Goal: Task Accomplishment & Management: Manage account settings

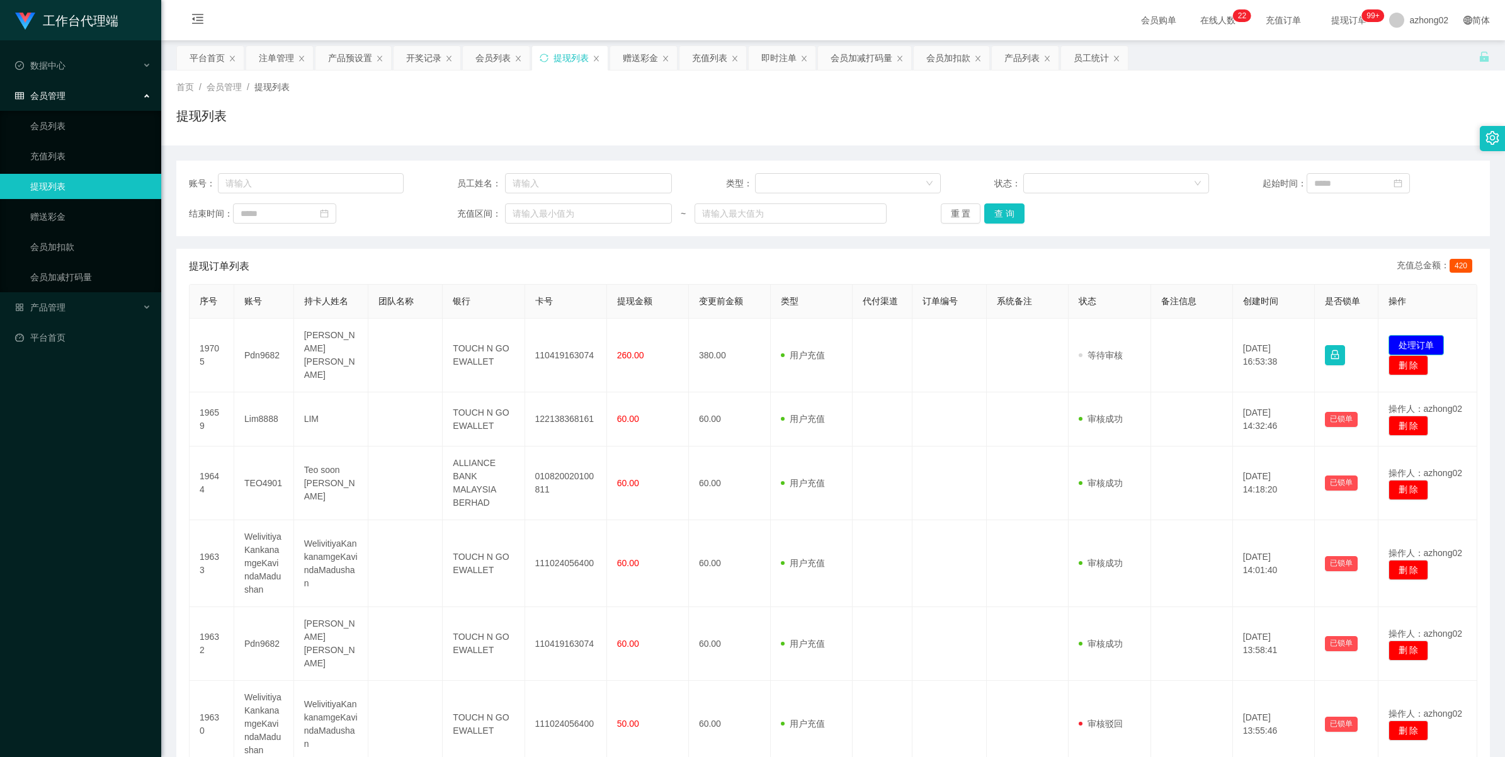
click at [1421, 340] on button "处理订单" at bounding box center [1415, 345] width 55 height 20
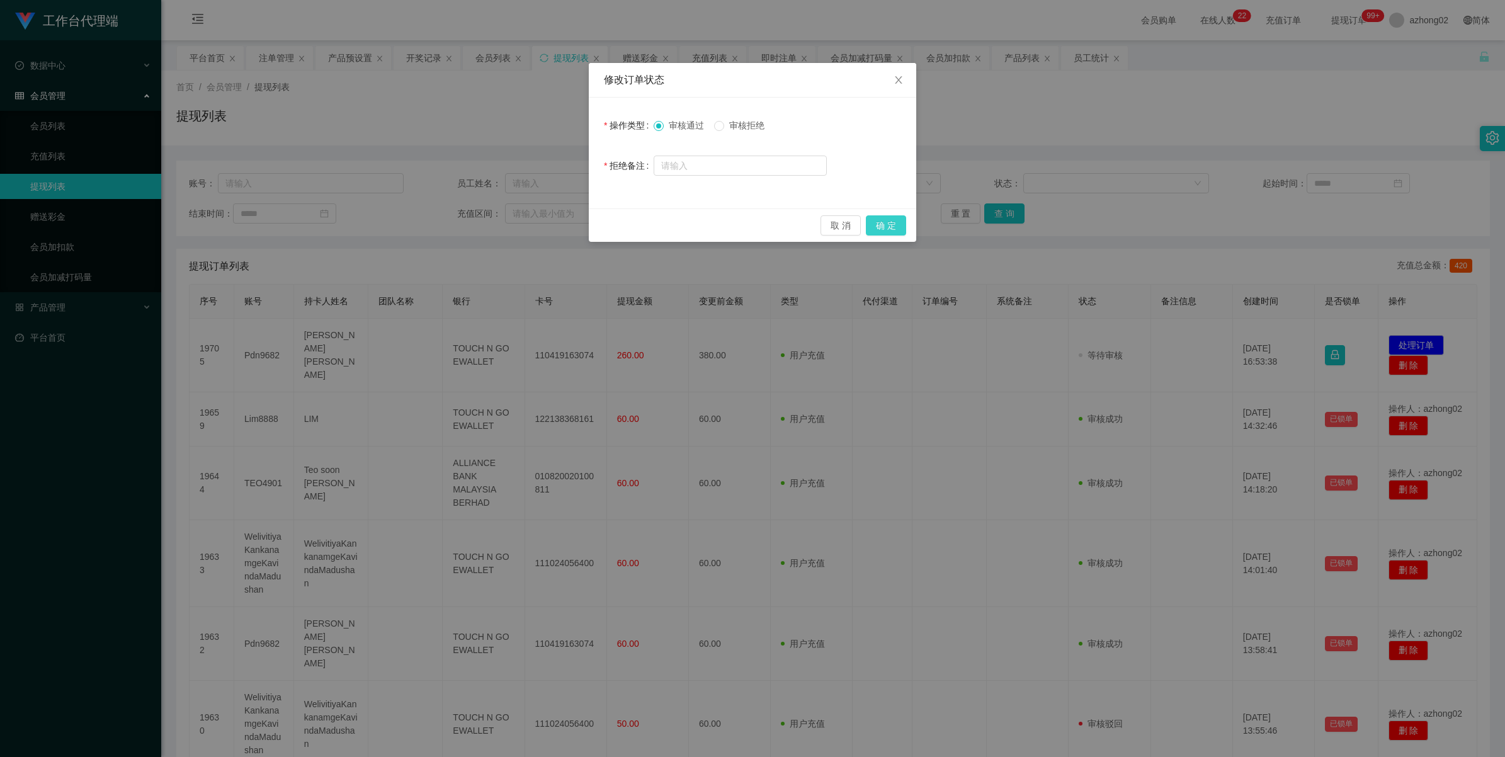
click at [873, 228] on button "确 定" at bounding box center [886, 225] width 40 height 20
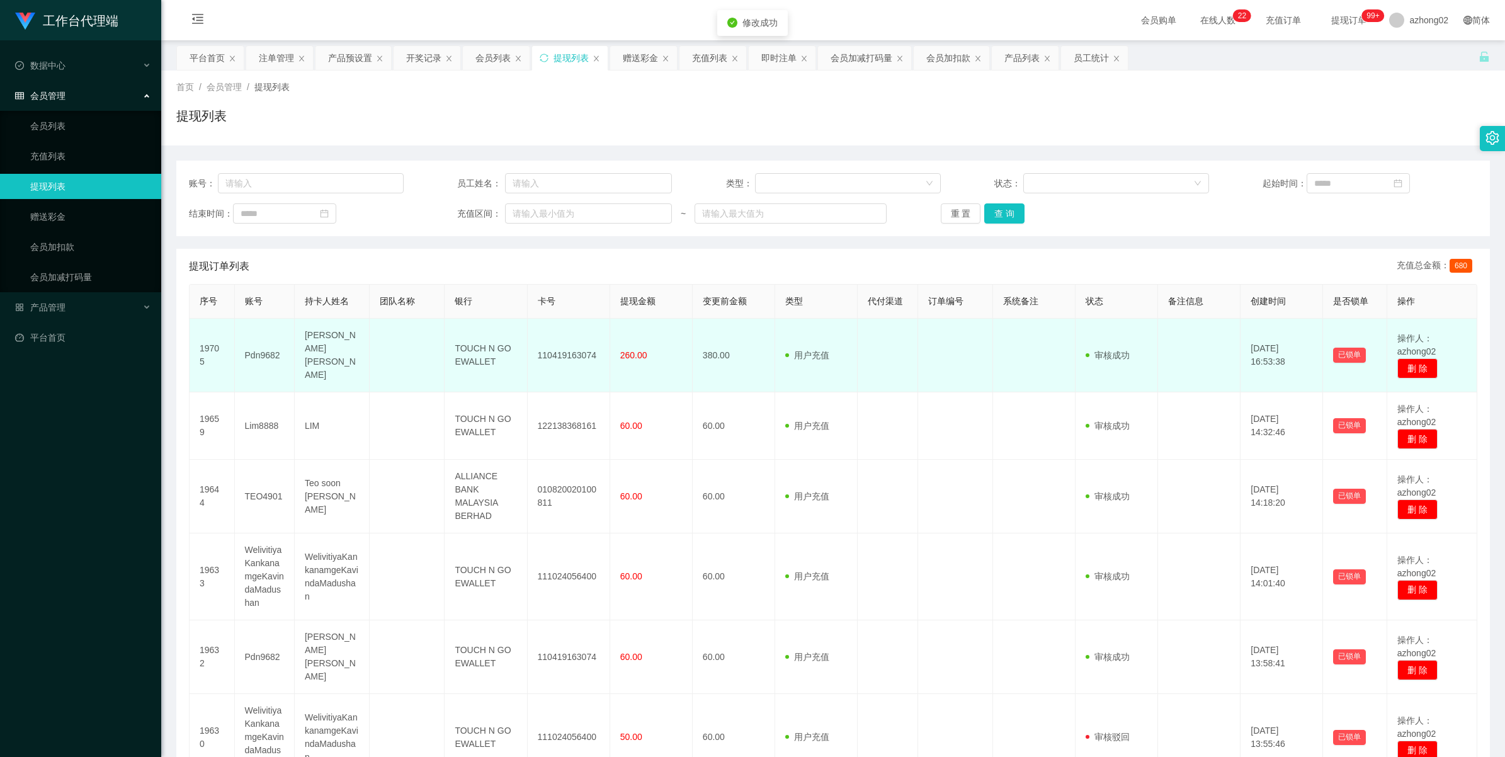
click at [568, 353] on td "110419163074" at bounding box center [569, 356] width 82 height 74
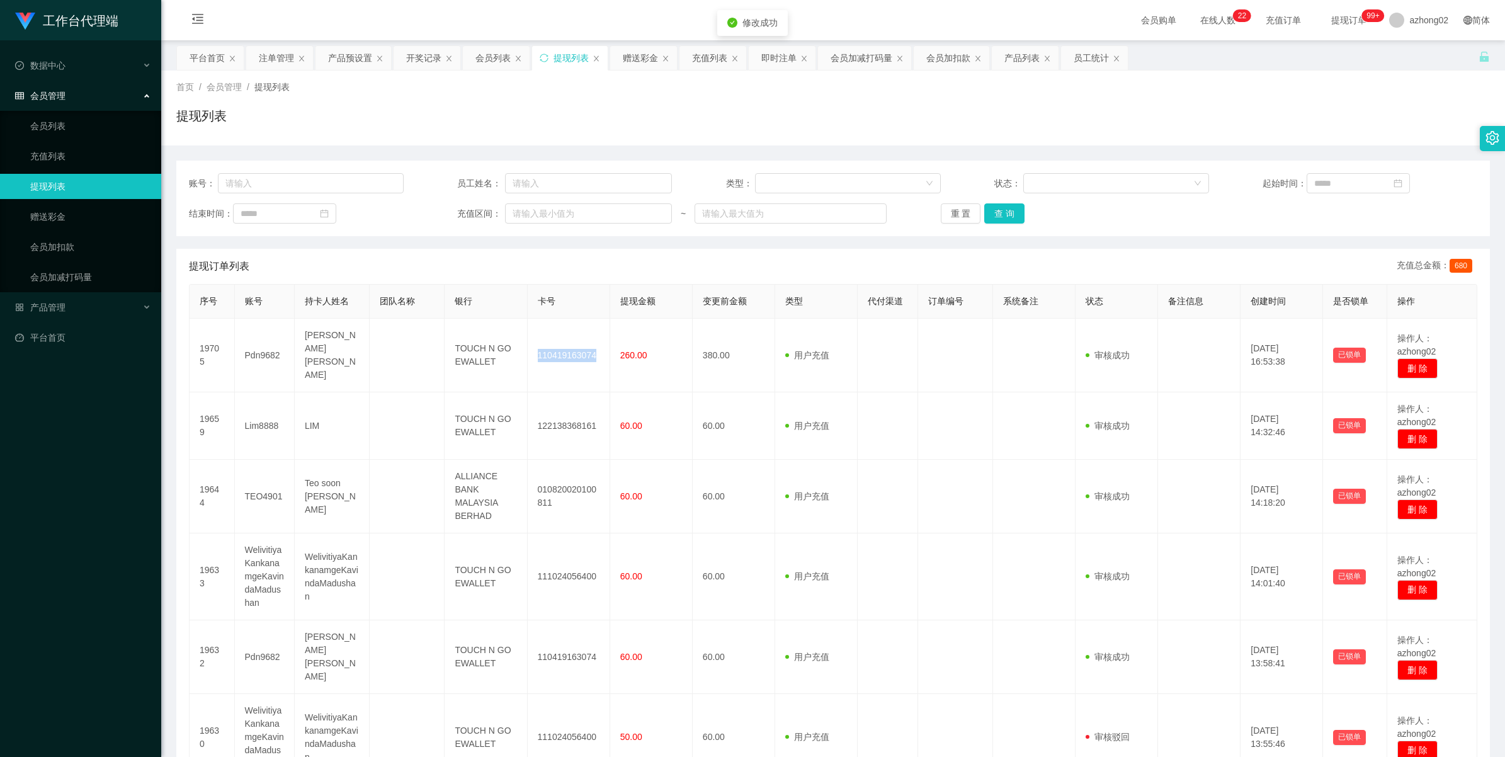
copy td "110419163074"
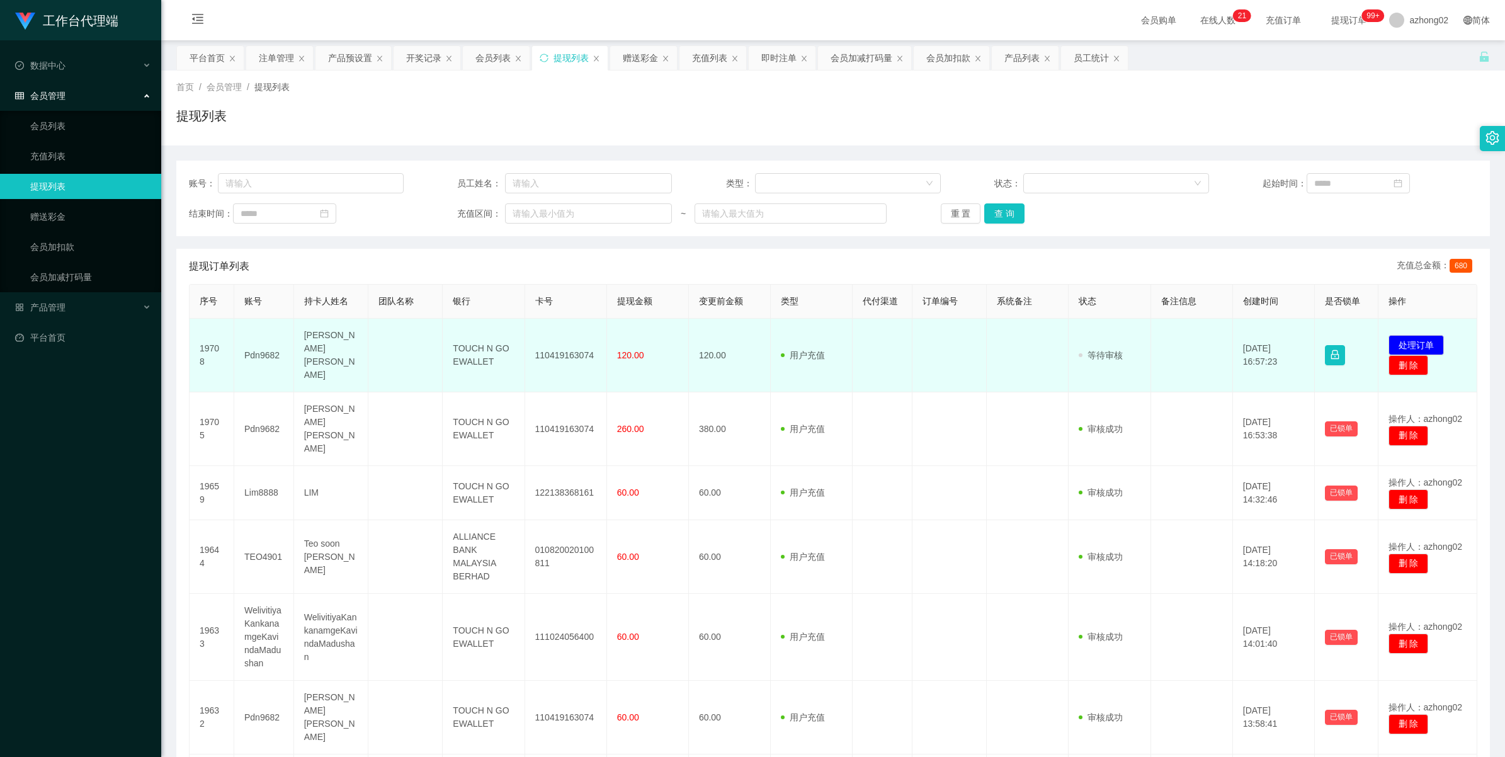
click at [269, 349] on td "Pdn9682" at bounding box center [264, 356] width 60 height 74
copy td "Pdn9682"
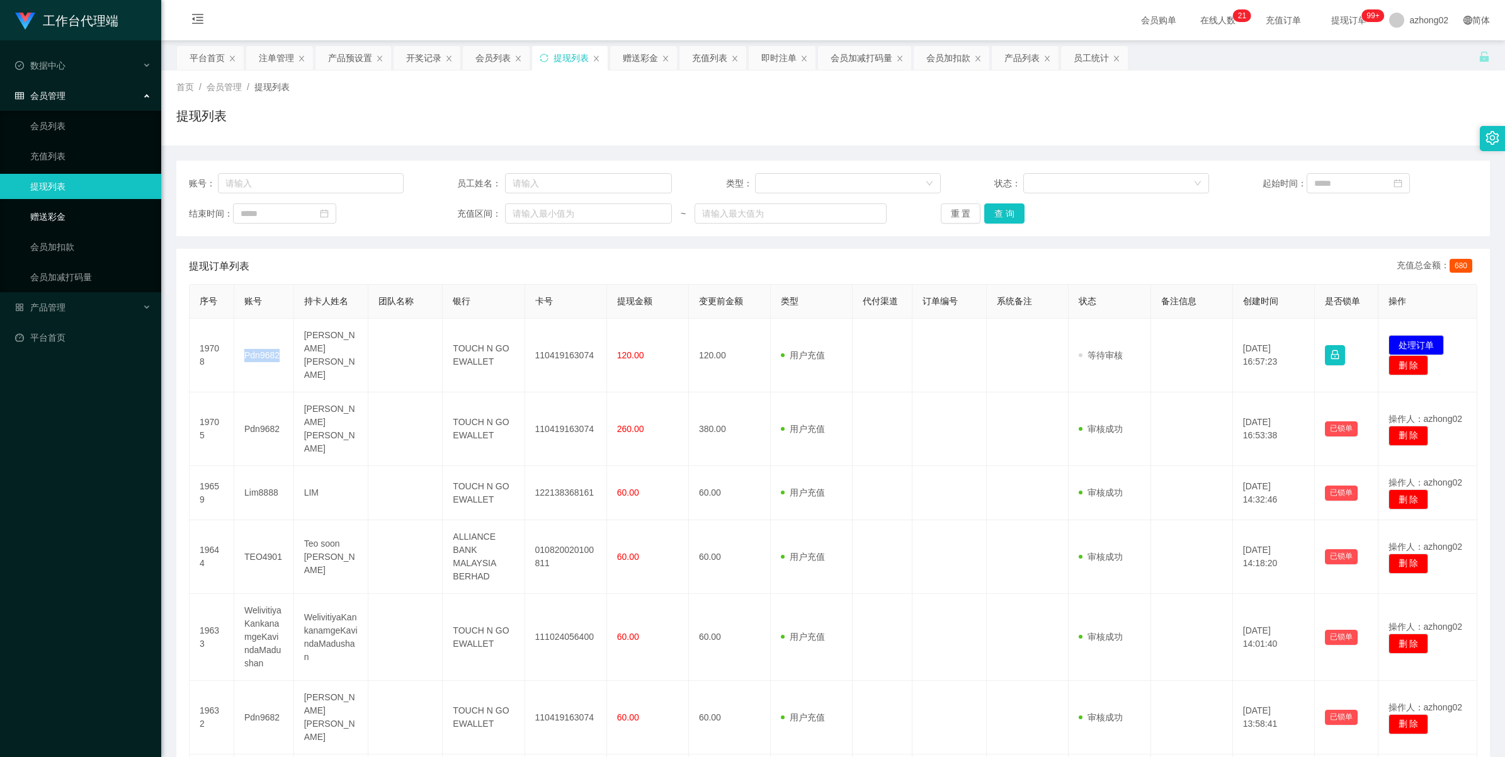
click at [31, 221] on link "赠送彩金" at bounding box center [90, 216] width 121 height 25
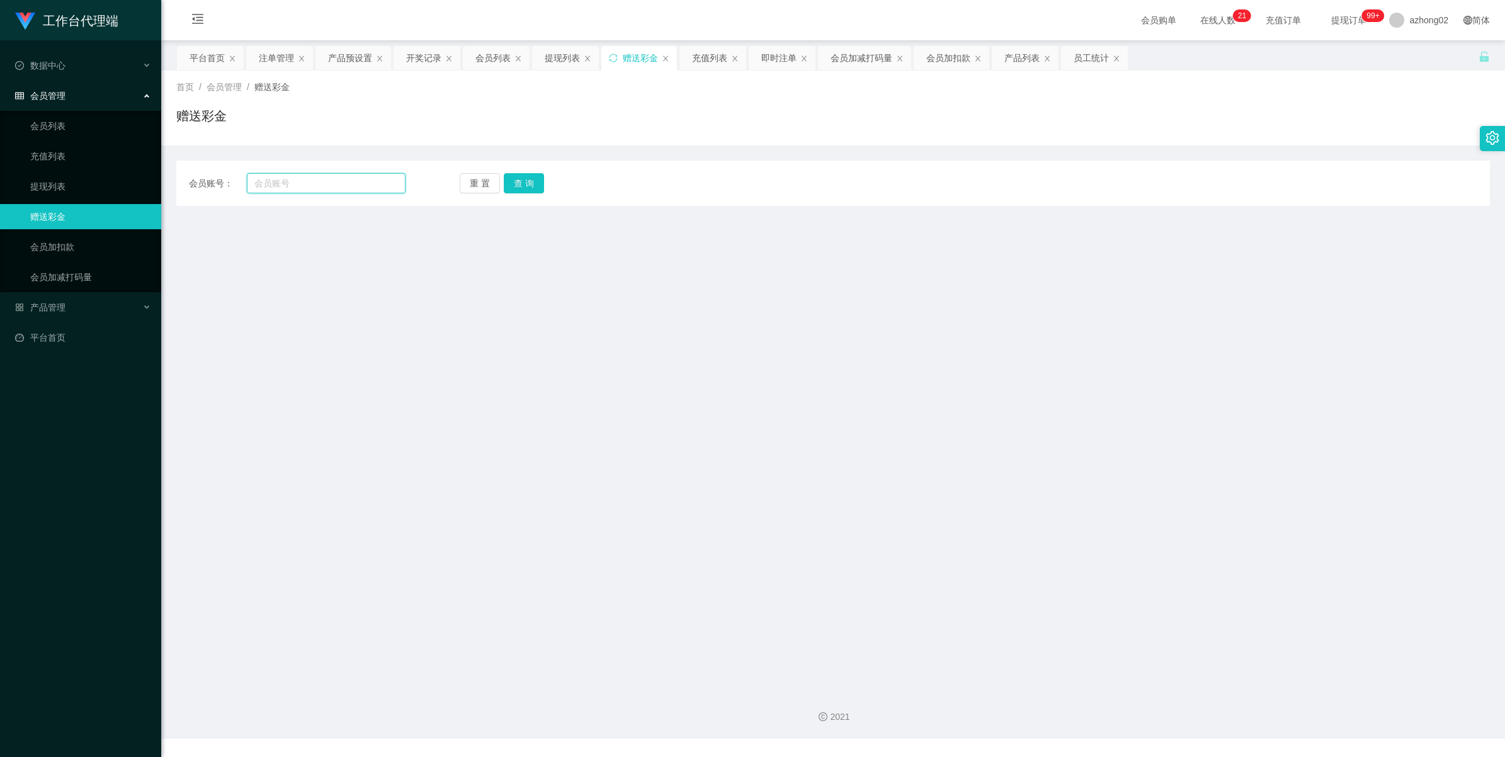
drag, startPoint x: 273, startPoint y: 183, endPoint x: 280, endPoint y: 183, distance: 7.6
click at [274, 183] on input "text" at bounding box center [326, 183] width 159 height 20
paste input "Pdn9682"
type input "Pdn9682"
drag, startPoint x: 523, startPoint y: 178, endPoint x: 549, endPoint y: 189, distance: 27.9
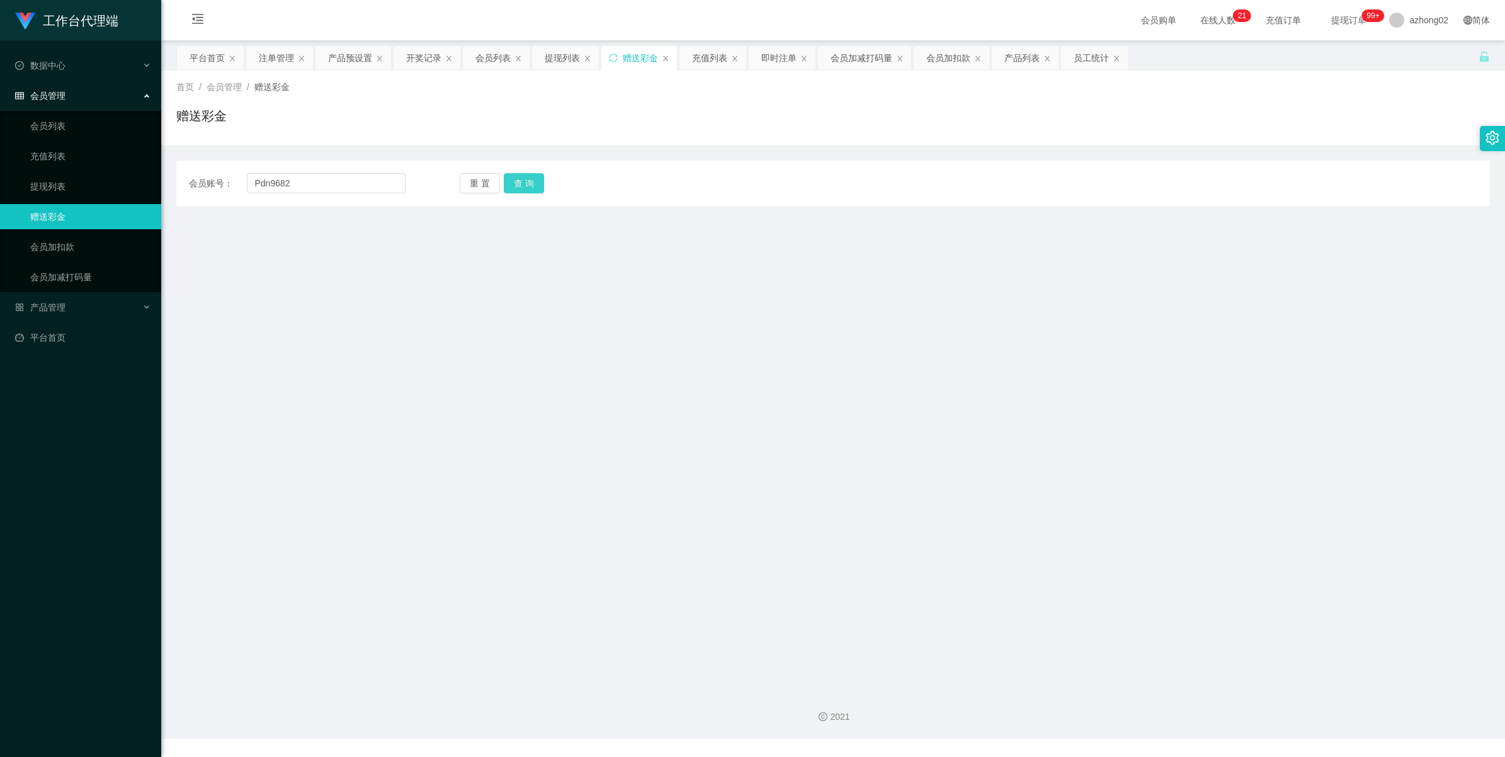
click at [524, 178] on button "查 询" at bounding box center [524, 183] width 40 height 20
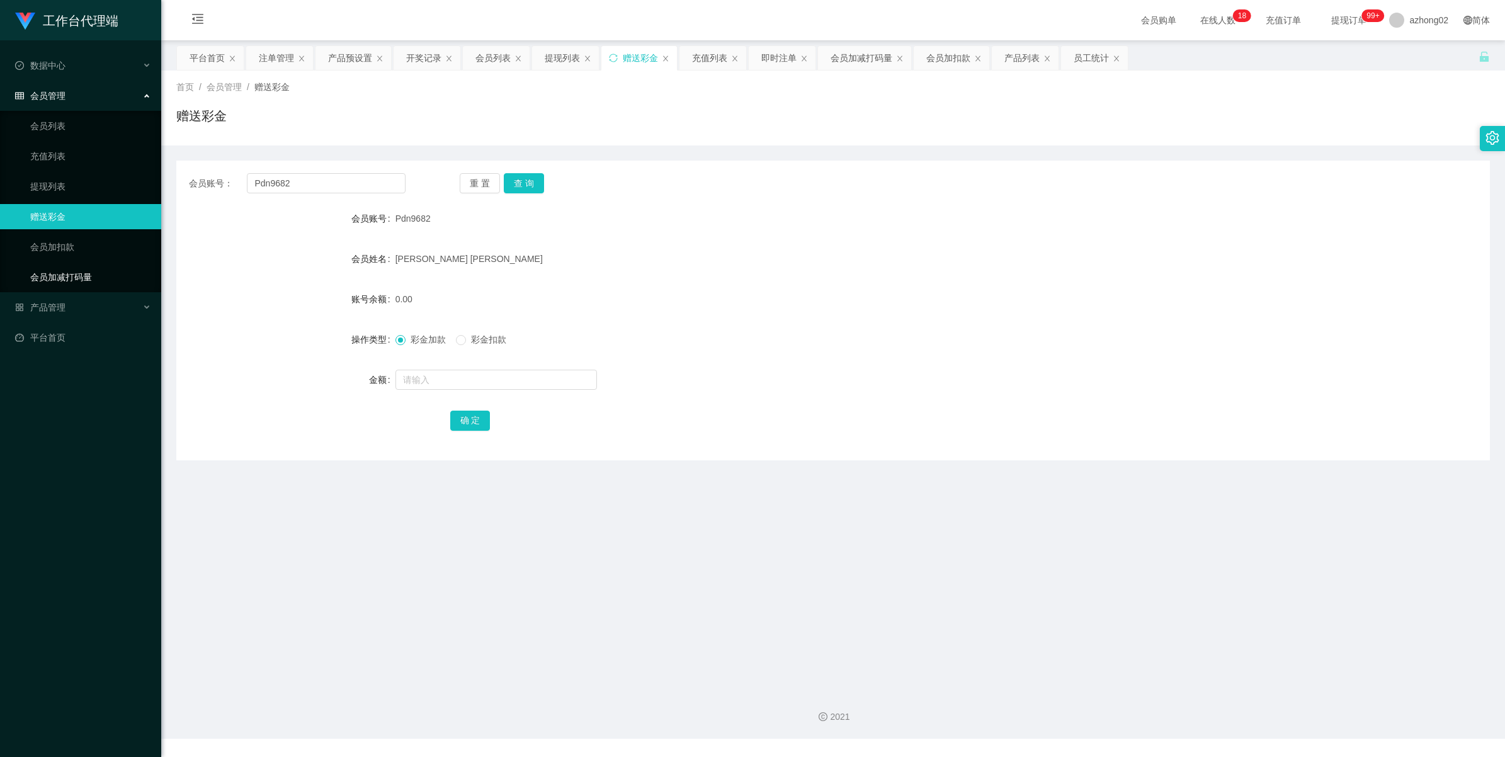
click at [77, 274] on link "会员加减打码量" at bounding box center [90, 276] width 121 height 25
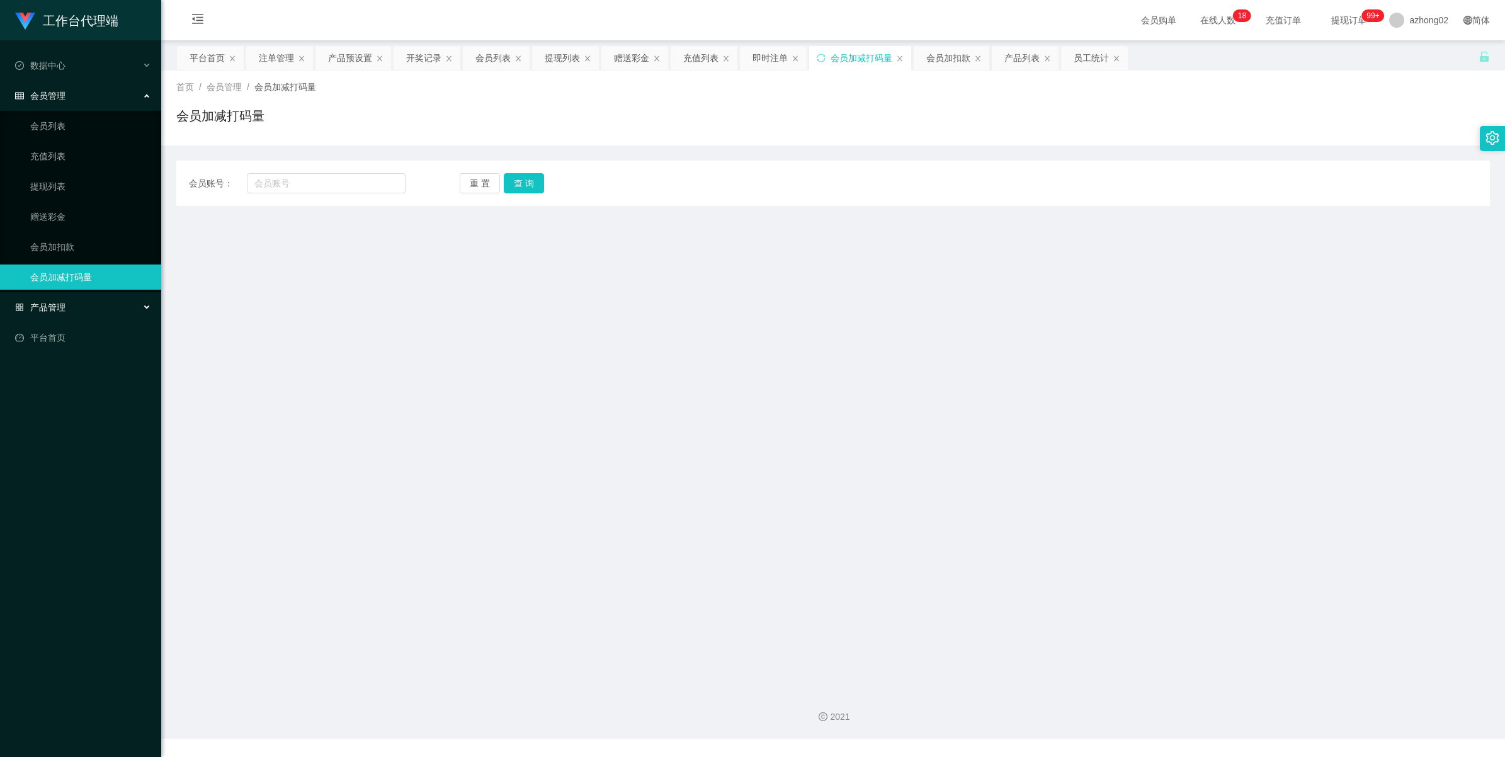
click at [42, 304] on span "产品管理" at bounding box center [40, 307] width 50 height 10
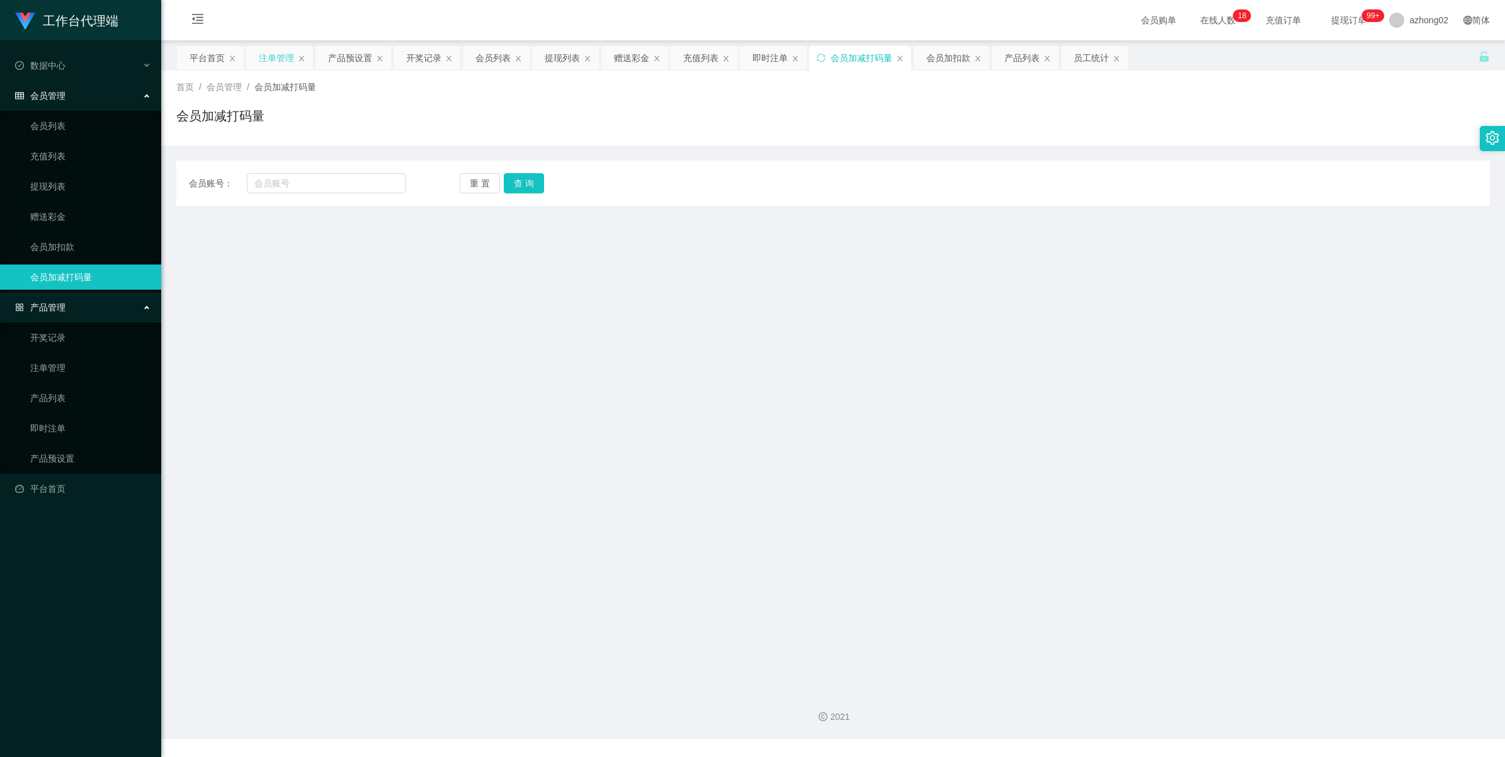
click at [272, 60] on div "注单管理" at bounding box center [276, 58] width 35 height 24
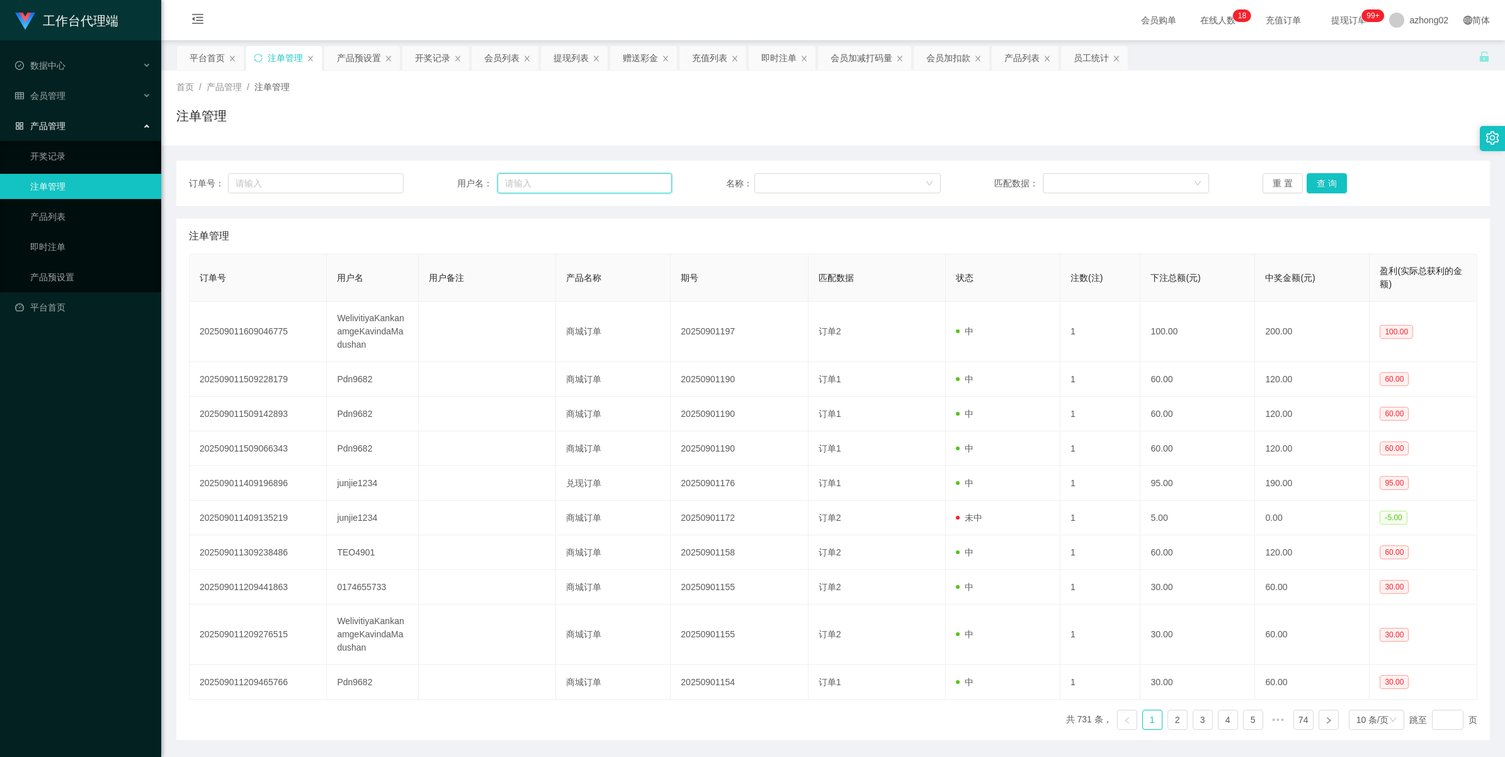
click at [565, 178] on input "text" at bounding box center [584, 183] width 174 height 20
click at [814, 180] on div at bounding box center [843, 183] width 162 height 19
drag, startPoint x: 593, startPoint y: 171, endPoint x: 586, endPoint y: 174, distance: 7.9
click at [593, 171] on div "订单号： 用户名： 名称： 匹配数据： 重 置 查 询" at bounding box center [832, 183] width 1313 height 45
click at [561, 183] on input "text" at bounding box center [584, 183] width 174 height 20
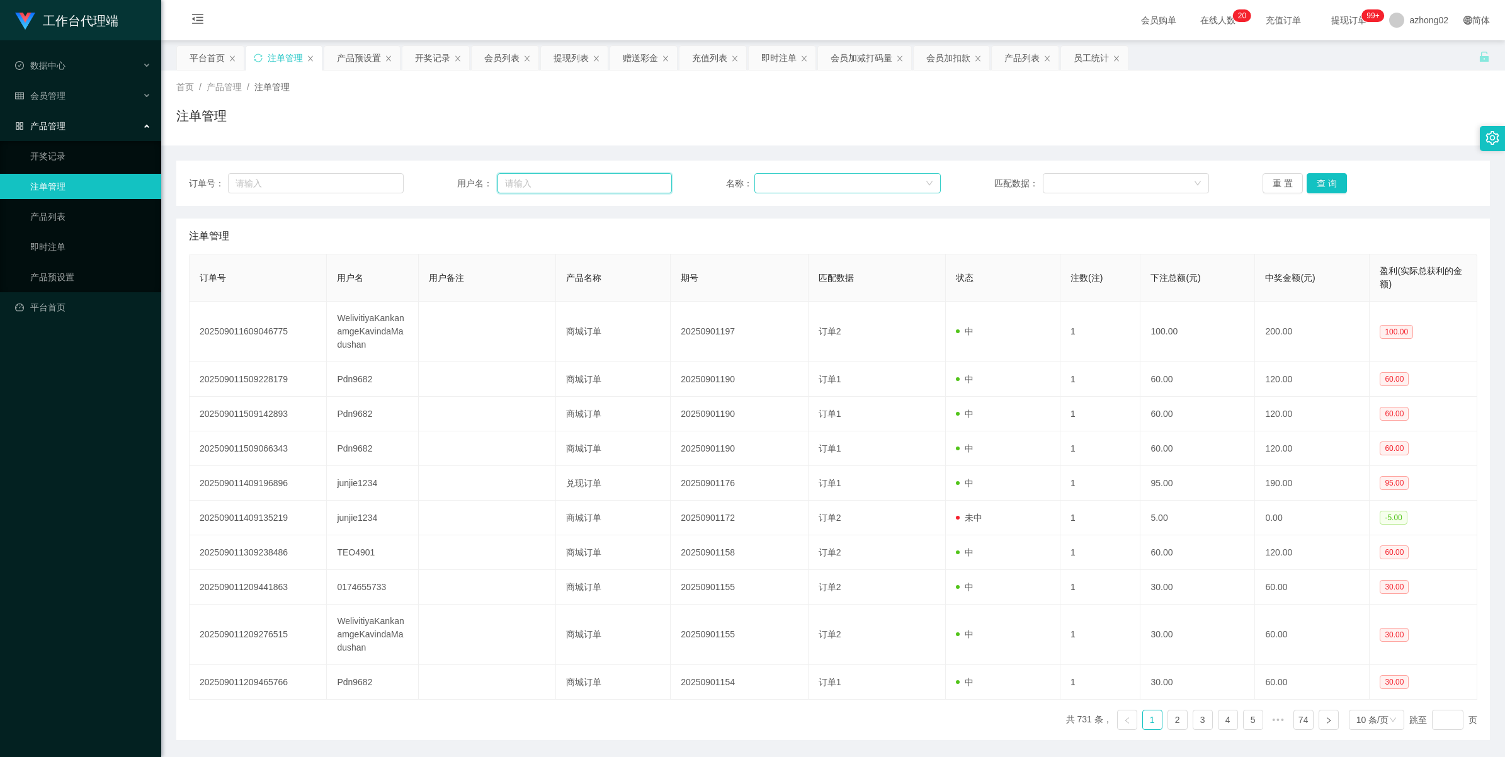
paste input "Pdn9682"
type input "Pdn9682"
click at [1340, 179] on button "查 询" at bounding box center [1327, 183] width 40 height 20
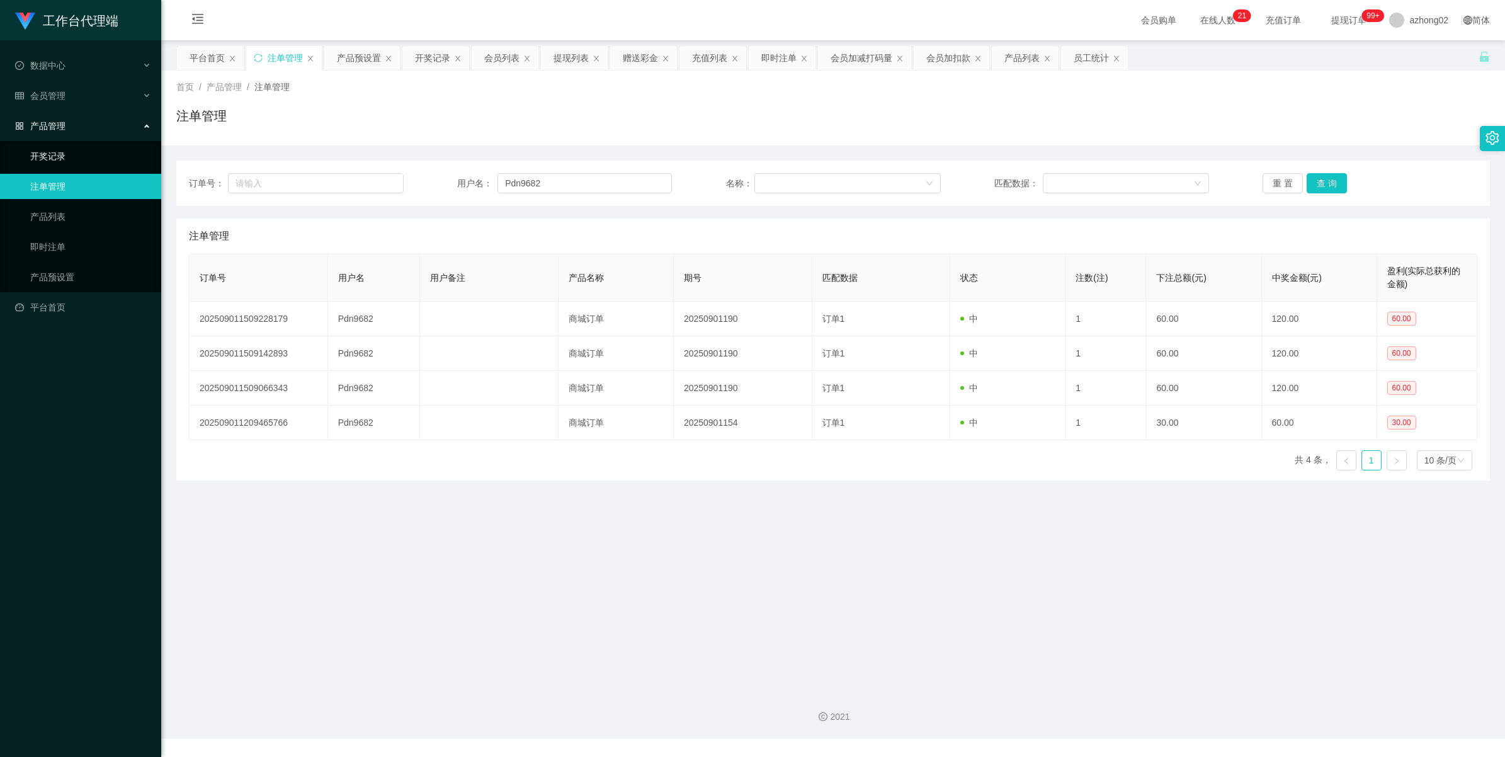
click at [57, 159] on link "开奖记录" at bounding box center [90, 156] width 121 height 25
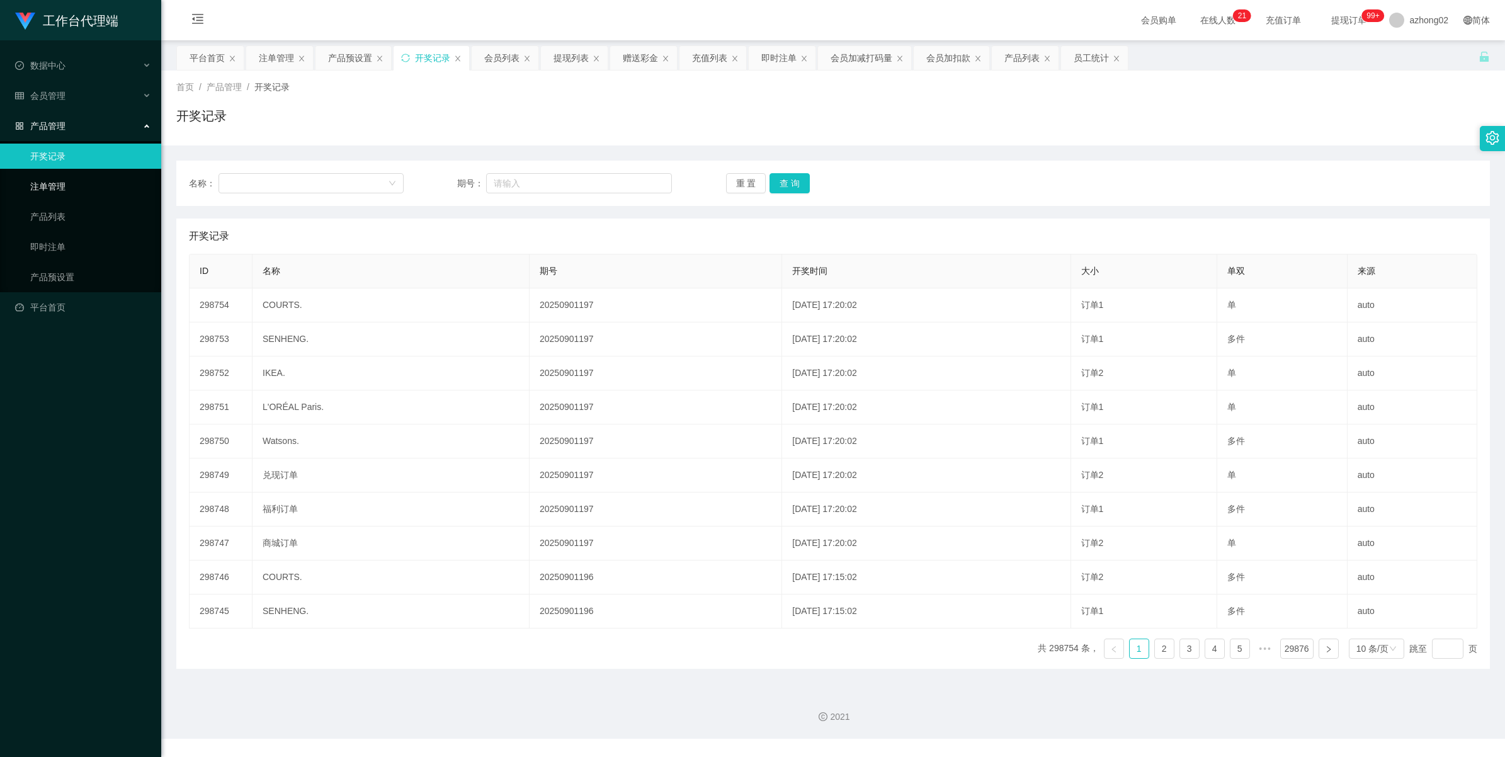
click at [54, 191] on link "注单管理" at bounding box center [90, 186] width 121 height 25
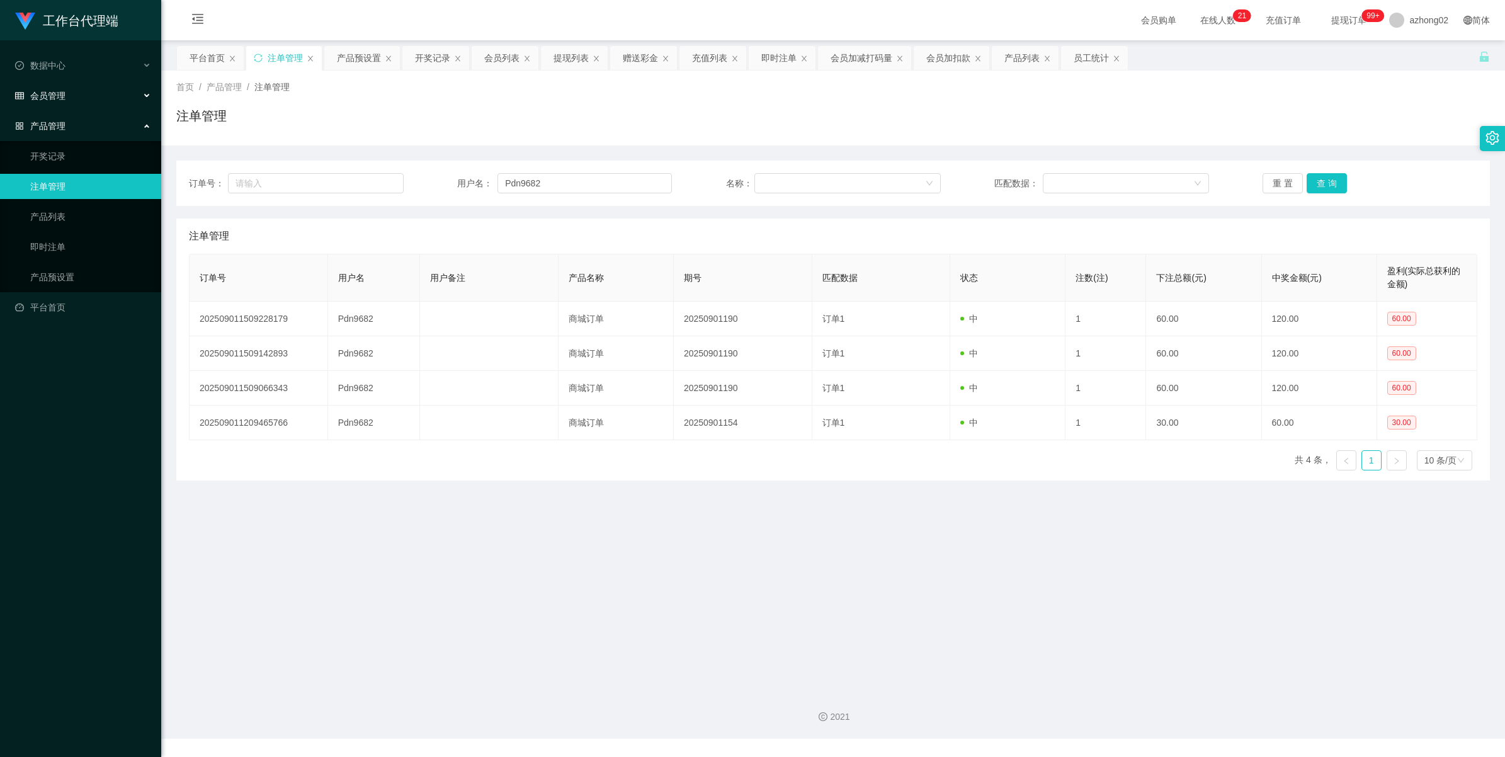
click at [58, 93] on span "会员管理" at bounding box center [40, 96] width 50 height 10
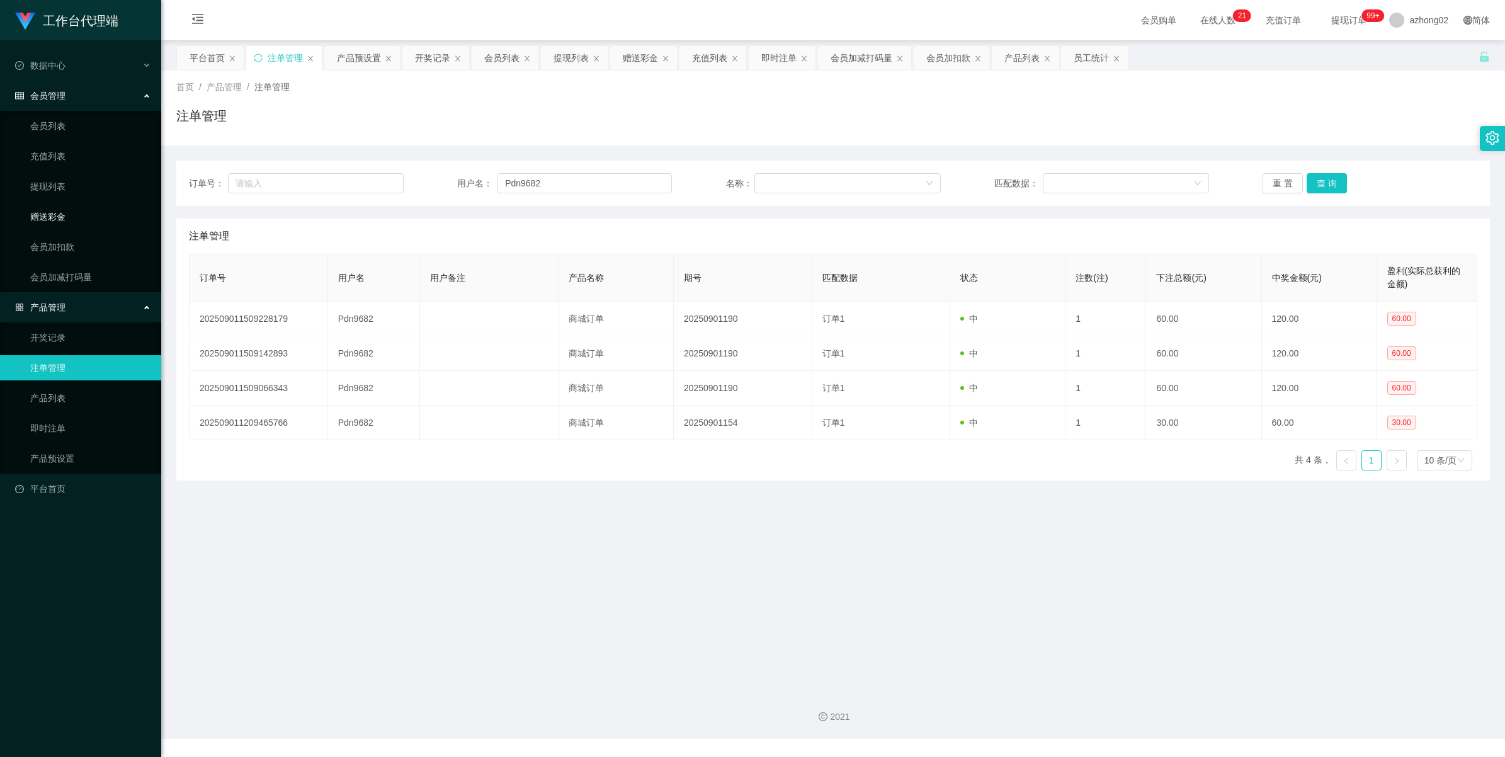
click at [48, 212] on link "赠送彩金" at bounding box center [90, 216] width 121 height 25
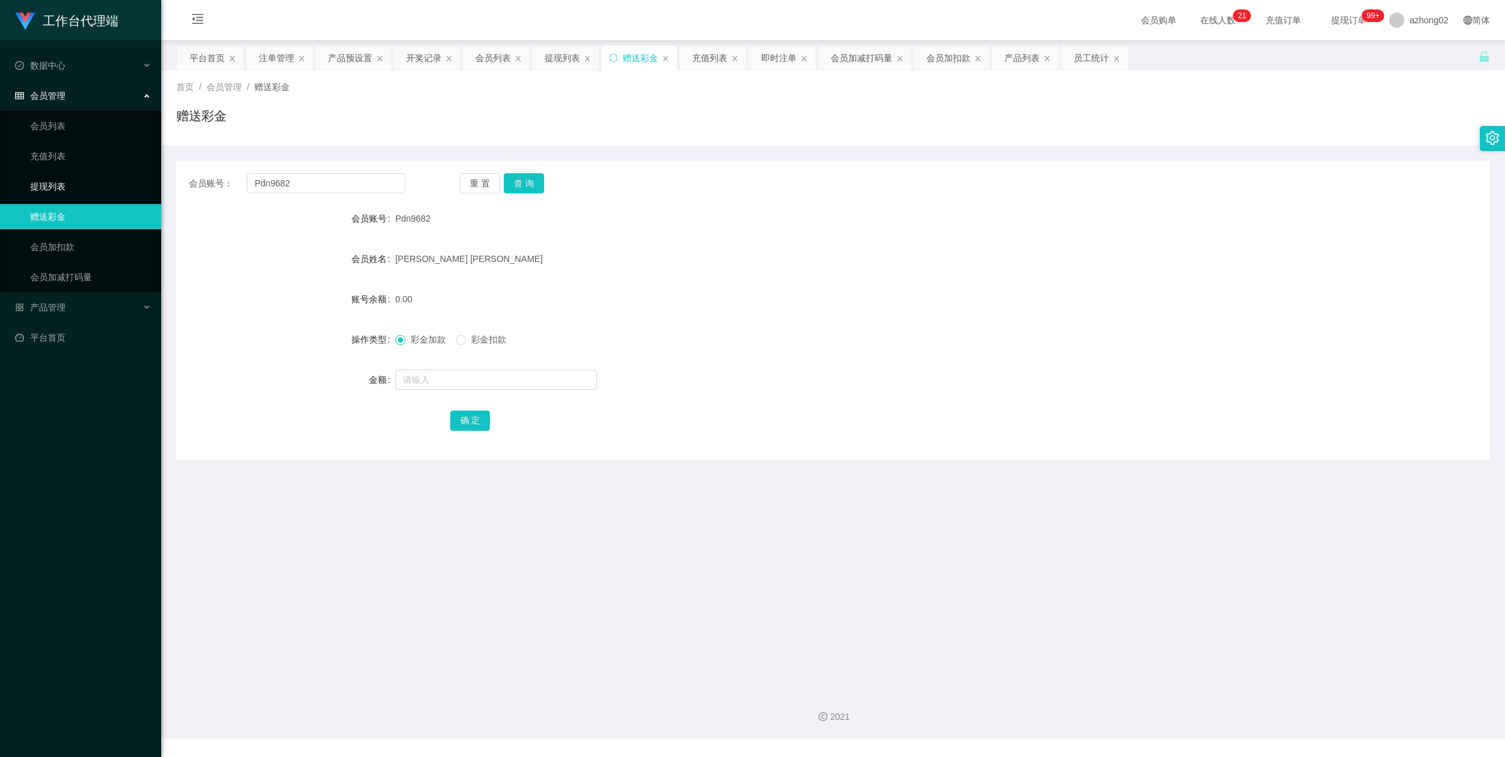
click at [47, 178] on link "提现列表" at bounding box center [90, 186] width 121 height 25
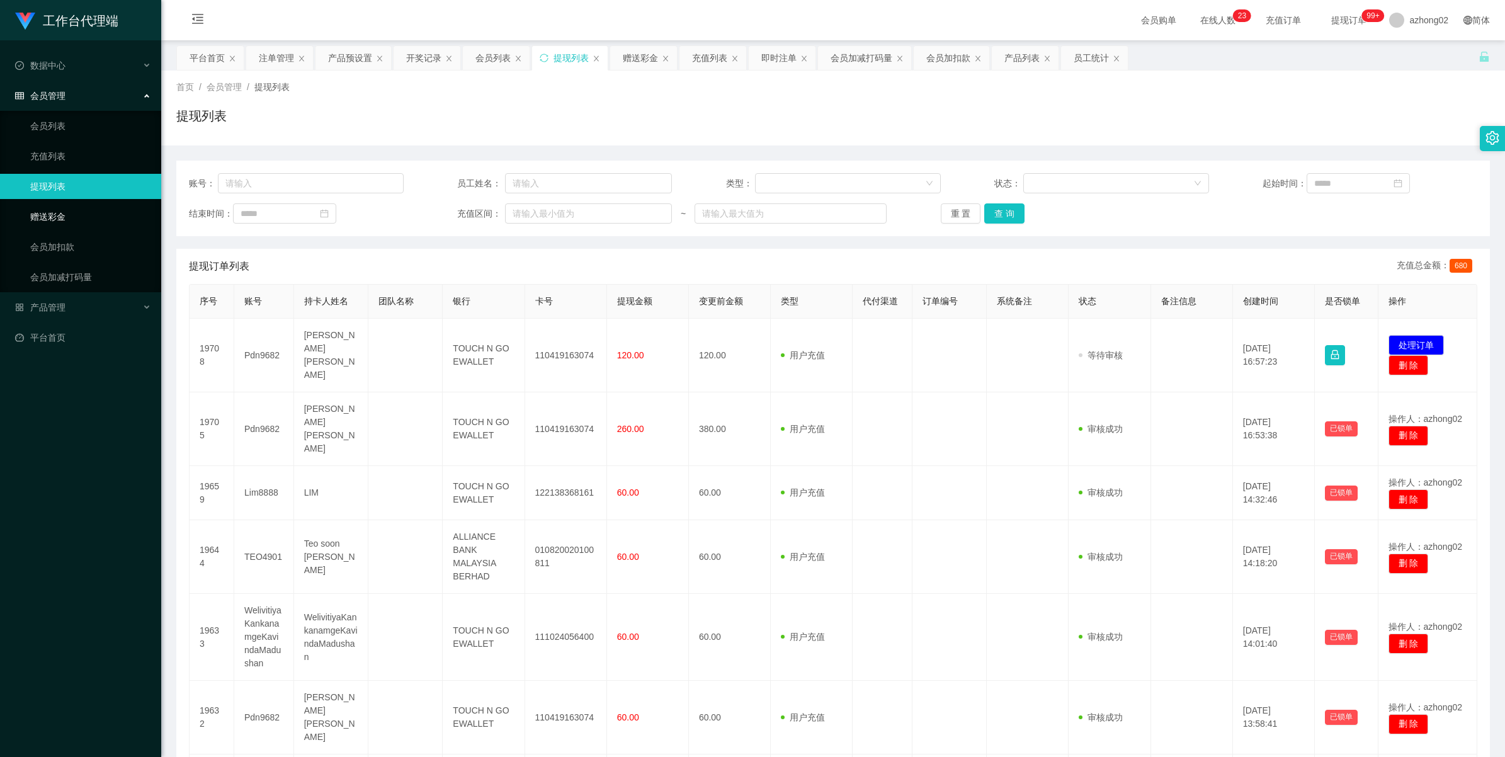
click at [42, 208] on link "赠送彩金" at bounding box center [90, 216] width 121 height 25
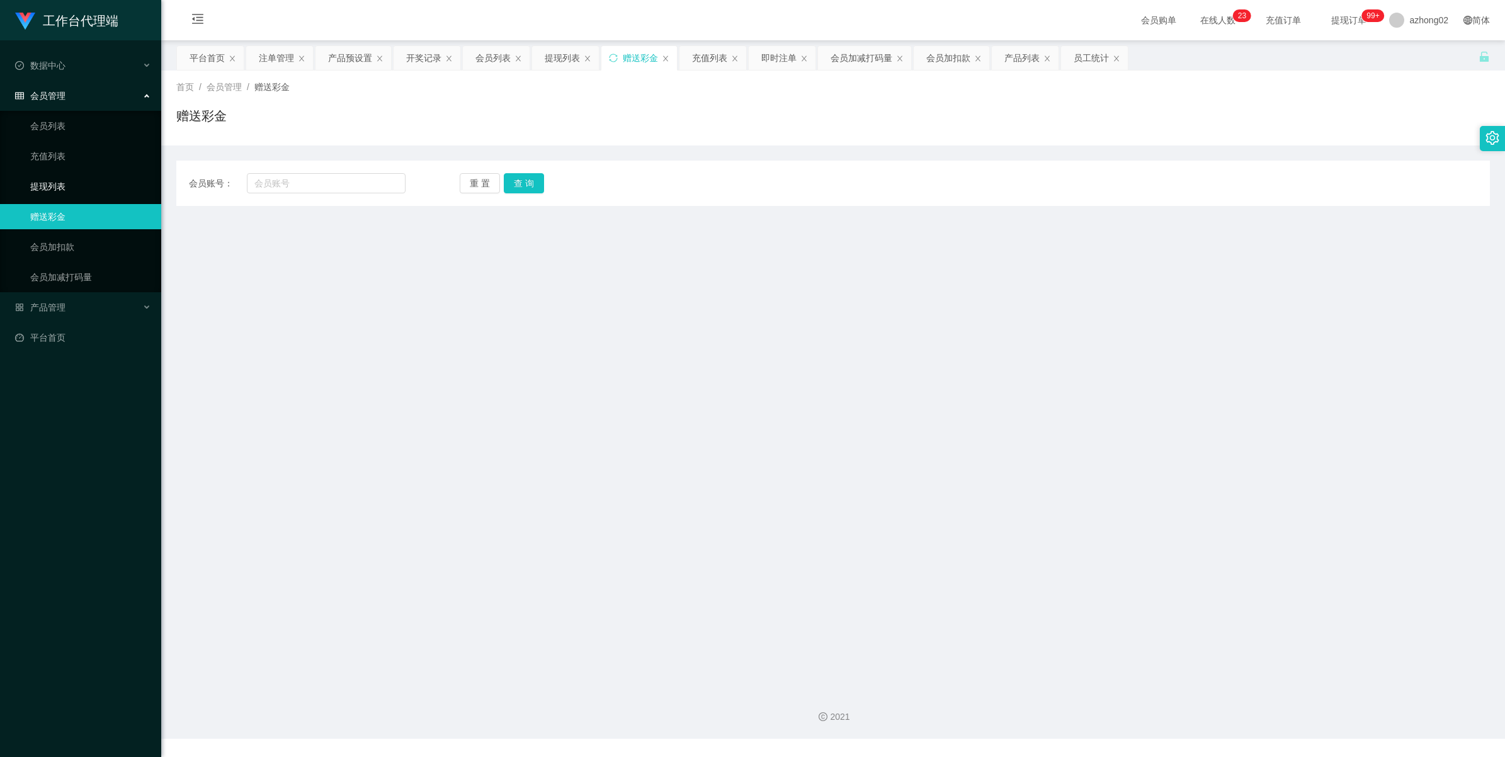
click at [46, 190] on link "提现列表" at bounding box center [90, 186] width 121 height 25
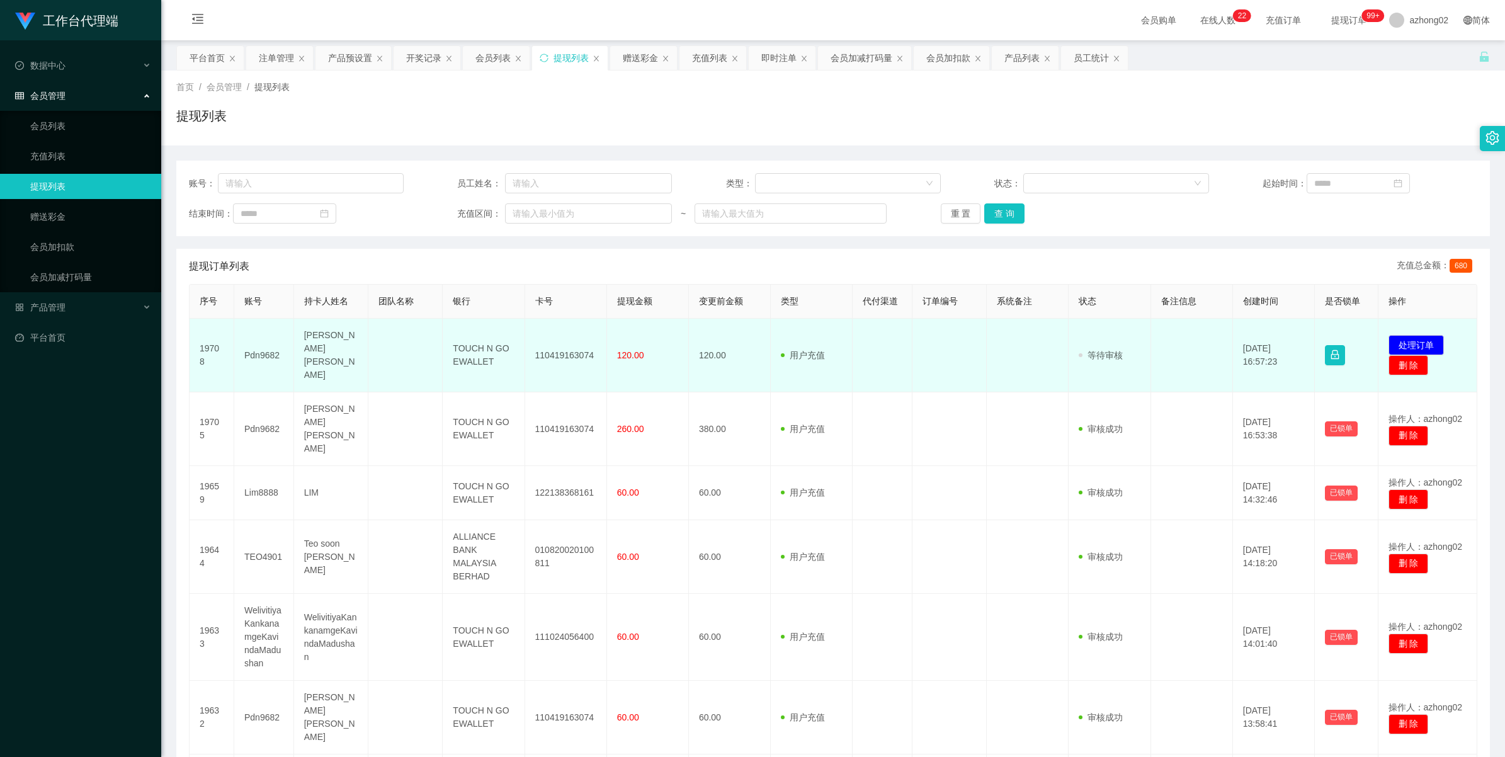
click at [263, 350] on td "Pdn9682" at bounding box center [264, 356] width 60 height 74
click at [263, 351] on td "Pdn9682" at bounding box center [264, 356] width 60 height 74
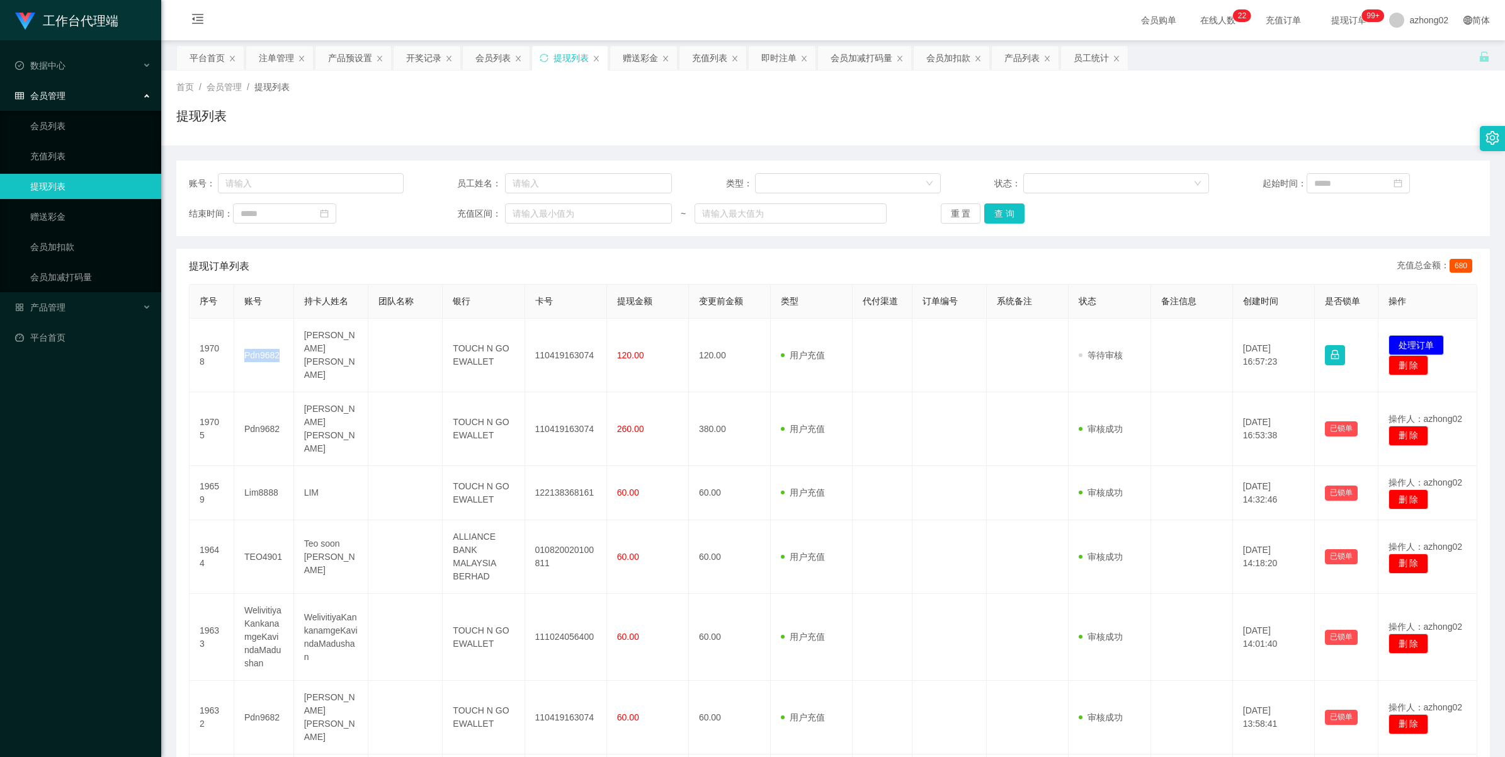
copy td "Pdn9682"
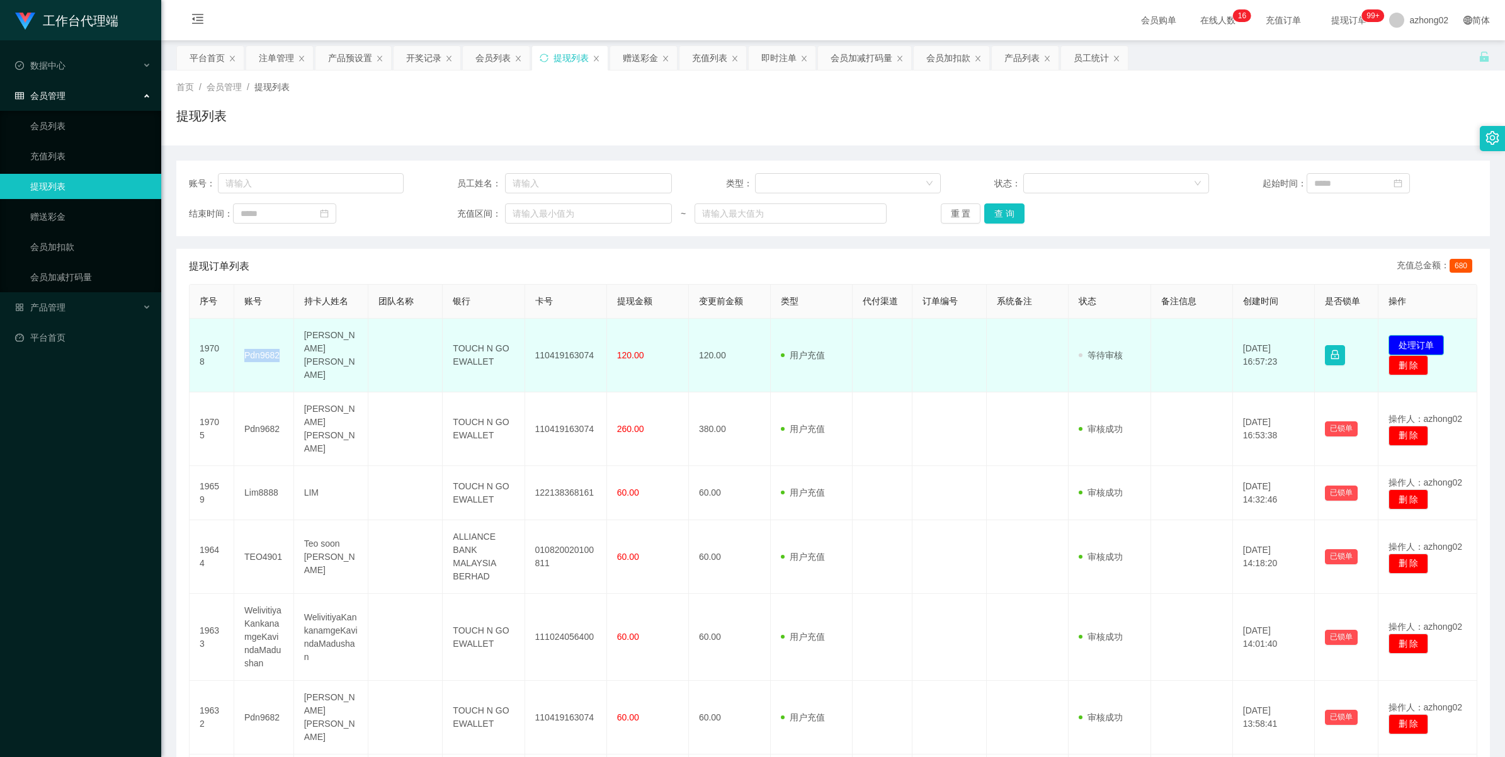
click at [1397, 335] on button "处理订单" at bounding box center [1415, 345] width 55 height 20
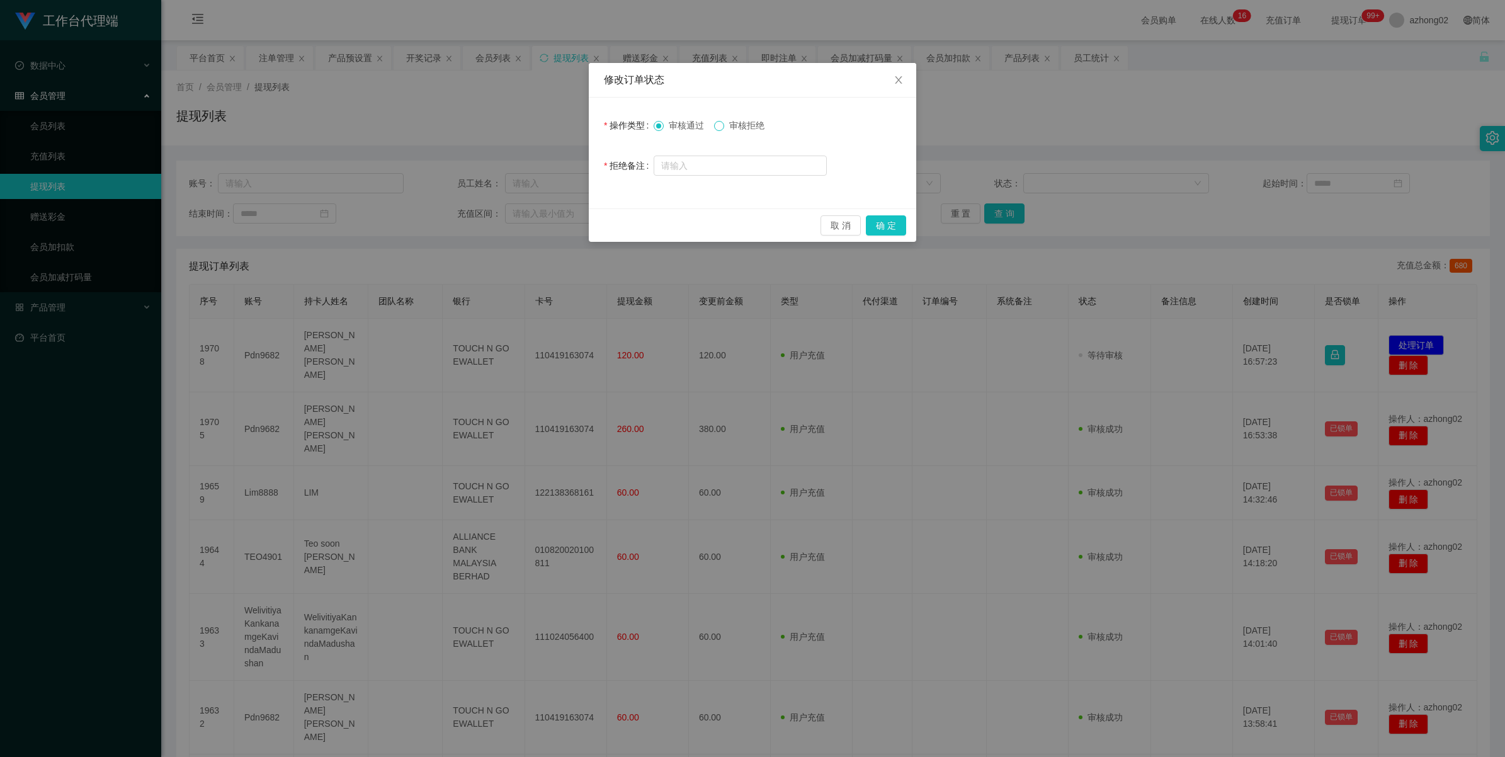
click at [724, 123] on span at bounding box center [719, 126] width 10 height 10
click at [880, 215] on button "确 定" at bounding box center [886, 225] width 40 height 20
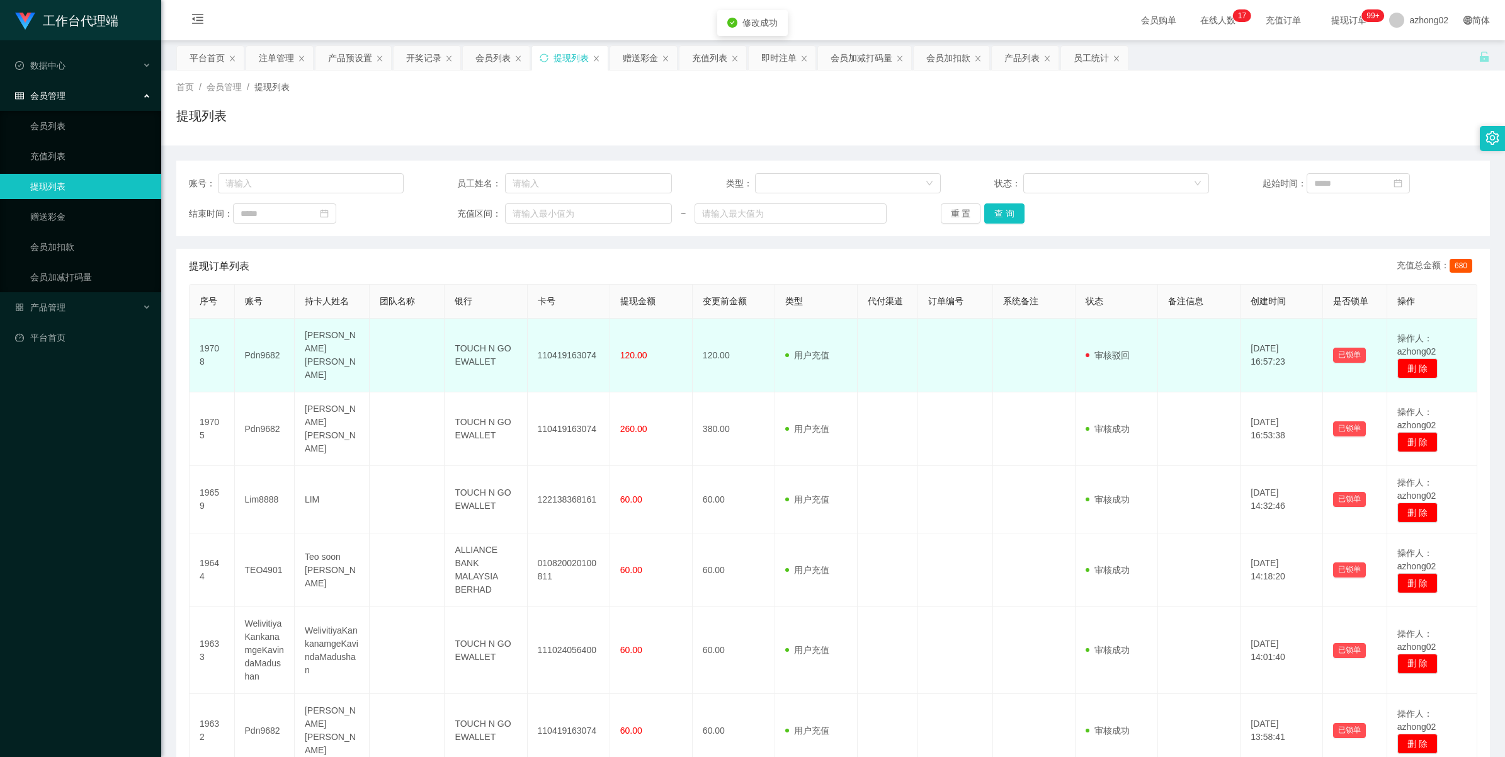
click at [334, 353] on td "[PERSON_NAME] [PERSON_NAME]" at bounding box center [332, 356] width 75 height 74
click at [269, 351] on td "Pdn9682" at bounding box center [265, 356] width 60 height 74
copy td "Pdn9682"
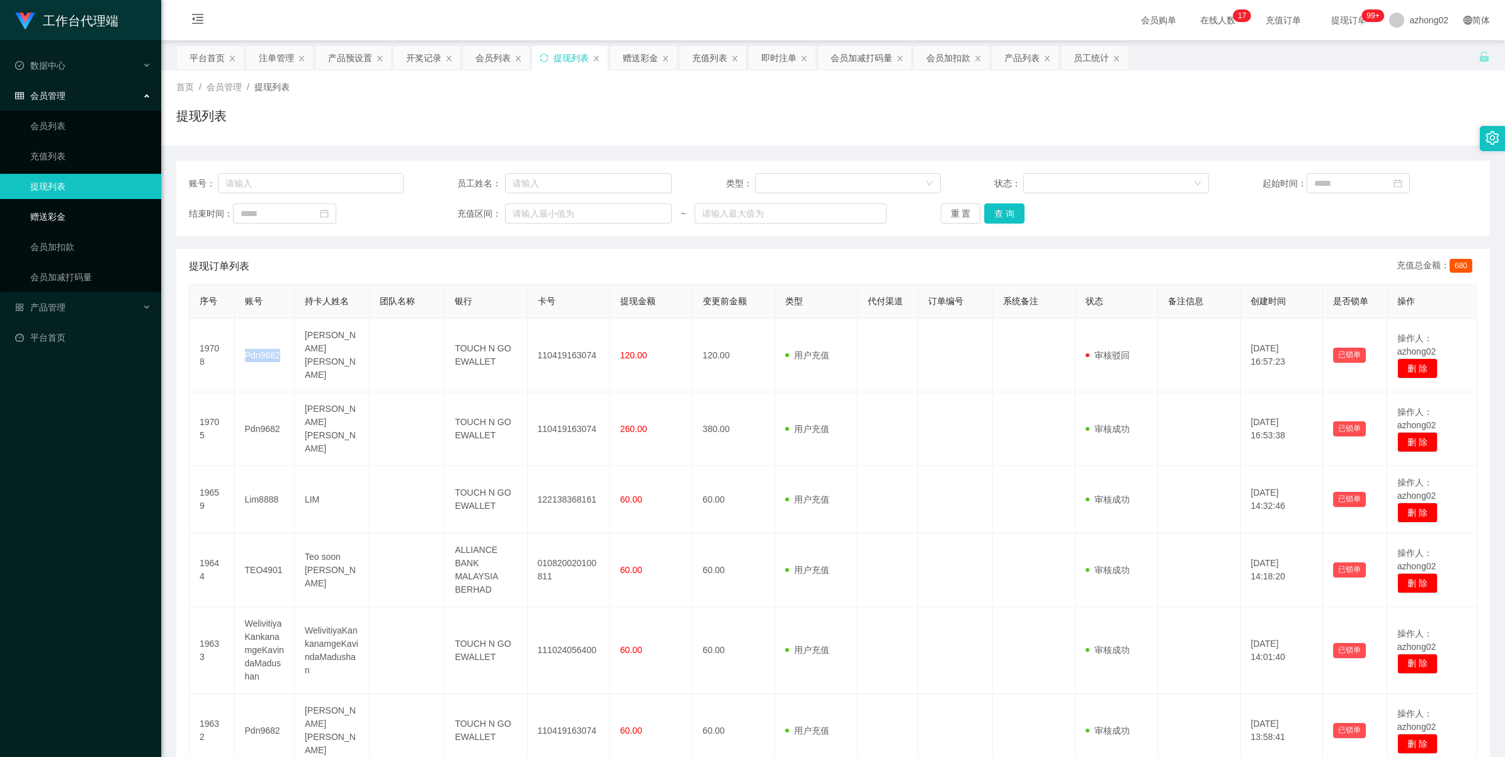
drag, startPoint x: 55, startPoint y: 221, endPoint x: 77, endPoint y: 224, distance: 22.2
click at [55, 220] on link "赠送彩金" at bounding box center [90, 216] width 121 height 25
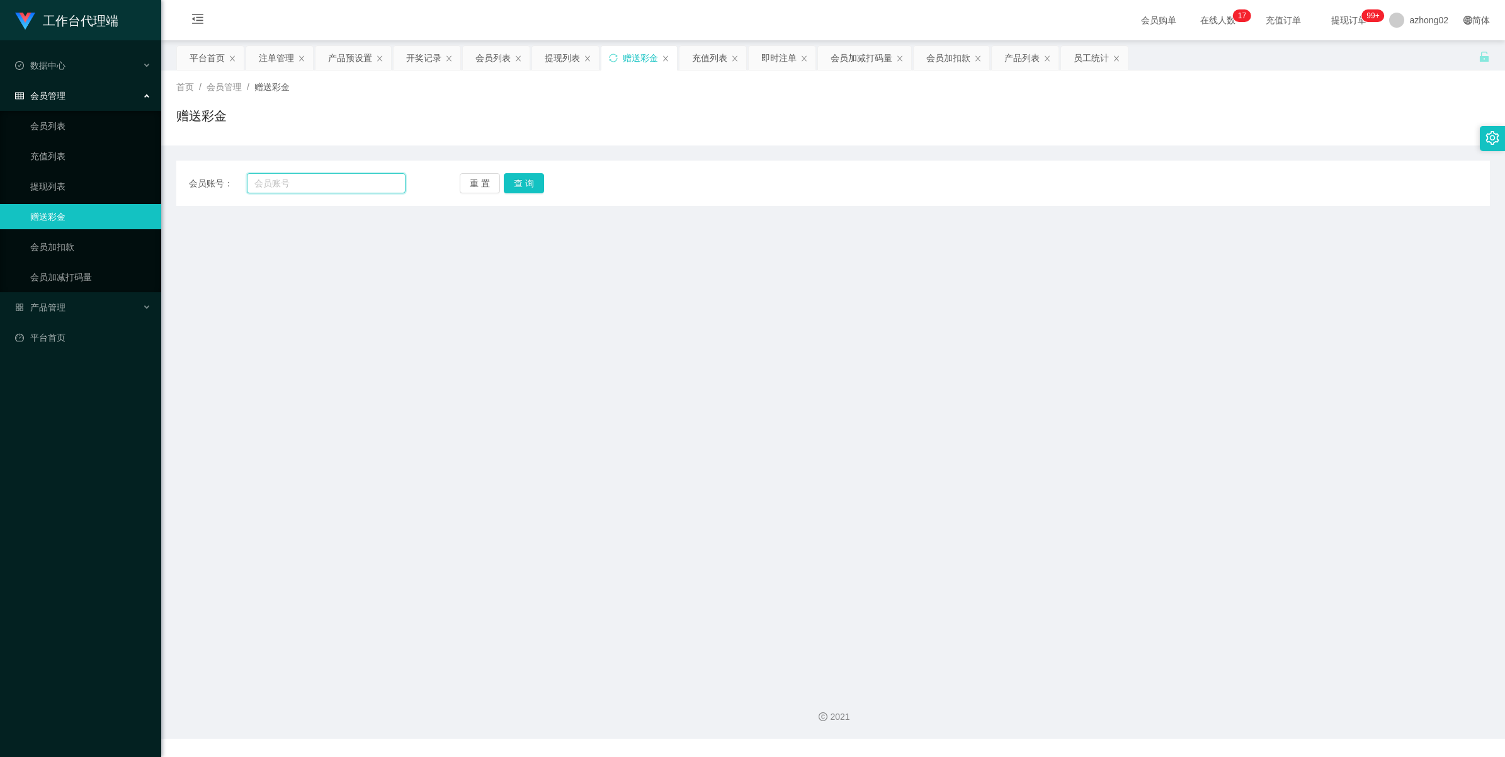
click at [351, 181] on input "text" at bounding box center [326, 183] width 159 height 20
paste input "Pdn9682"
type input "Pdn9682"
drag, startPoint x: 520, startPoint y: 176, endPoint x: 514, endPoint y: 225, distance: 49.4
click at [521, 177] on button "查 询" at bounding box center [524, 183] width 40 height 20
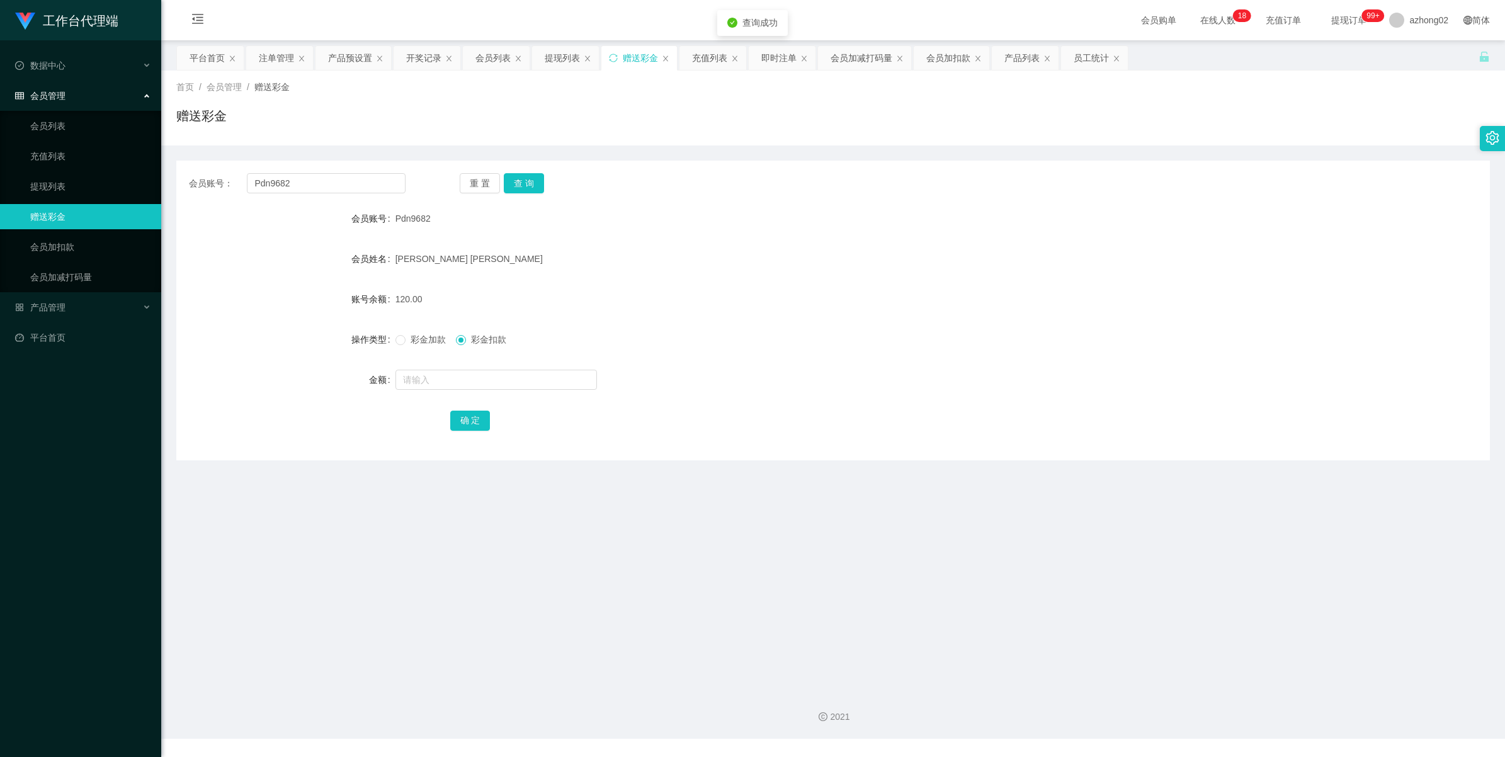
click at [455, 389] on div at bounding box center [778, 379] width 766 height 25
click at [450, 385] on input "text" at bounding box center [495, 380] width 201 height 20
type input "120"
click at [470, 416] on button "确 定" at bounding box center [470, 421] width 40 height 20
click at [322, 188] on input "Pdn9682" at bounding box center [326, 183] width 159 height 20
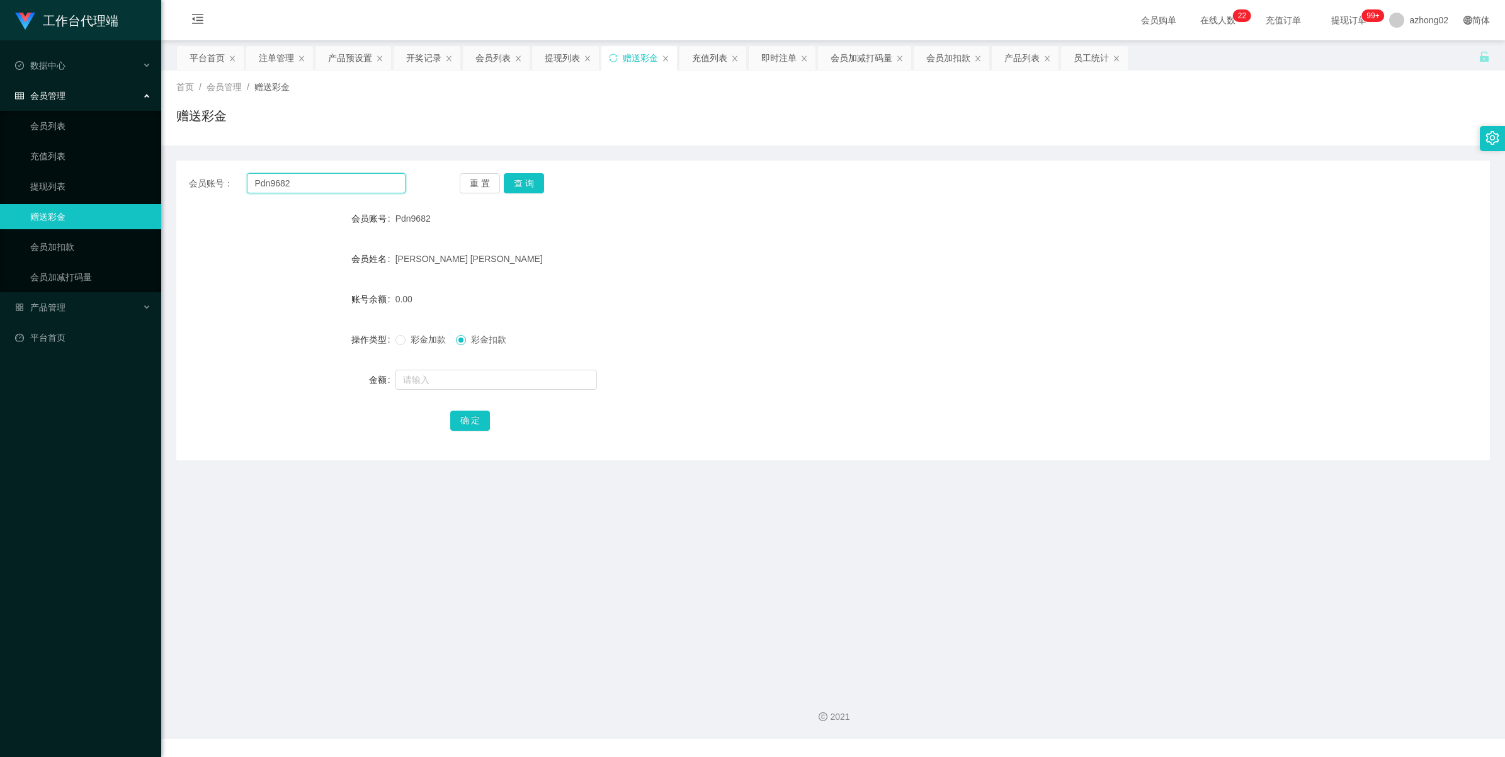
click at [322, 188] on input "Pdn9682" at bounding box center [326, 183] width 159 height 20
click at [536, 187] on button "查 询" at bounding box center [524, 183] width 40 height 20
click at [50, 219] on link "赠送彩金" at bounding box center [90, 216] width 121 height 25
click at [287, 187] on input "Pdn9682" at bounding box center [326, 183] width 159 height 20
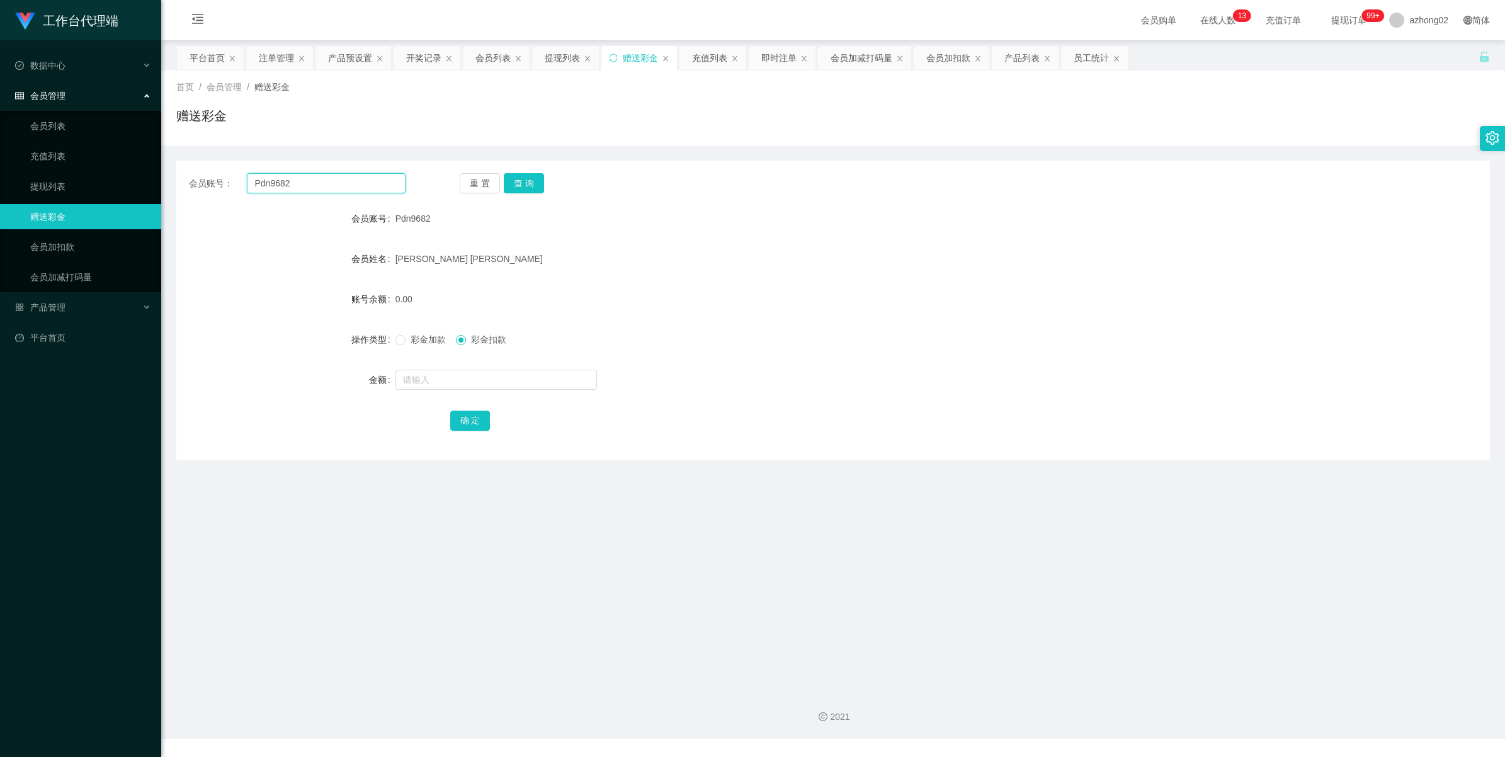
paste input "WelivitiyaKankanamgeKavindaMadushan"
type input "WelivitiyaKankanamgeKavindaMadushan"
drag, startPoint x: 526, startPoint y: 178, endPoint x: 536, endPoint y: 183, distance: 10.4
click at [527, 178] on button "查 询" at bounding box center [524, 183] width 40 height 20
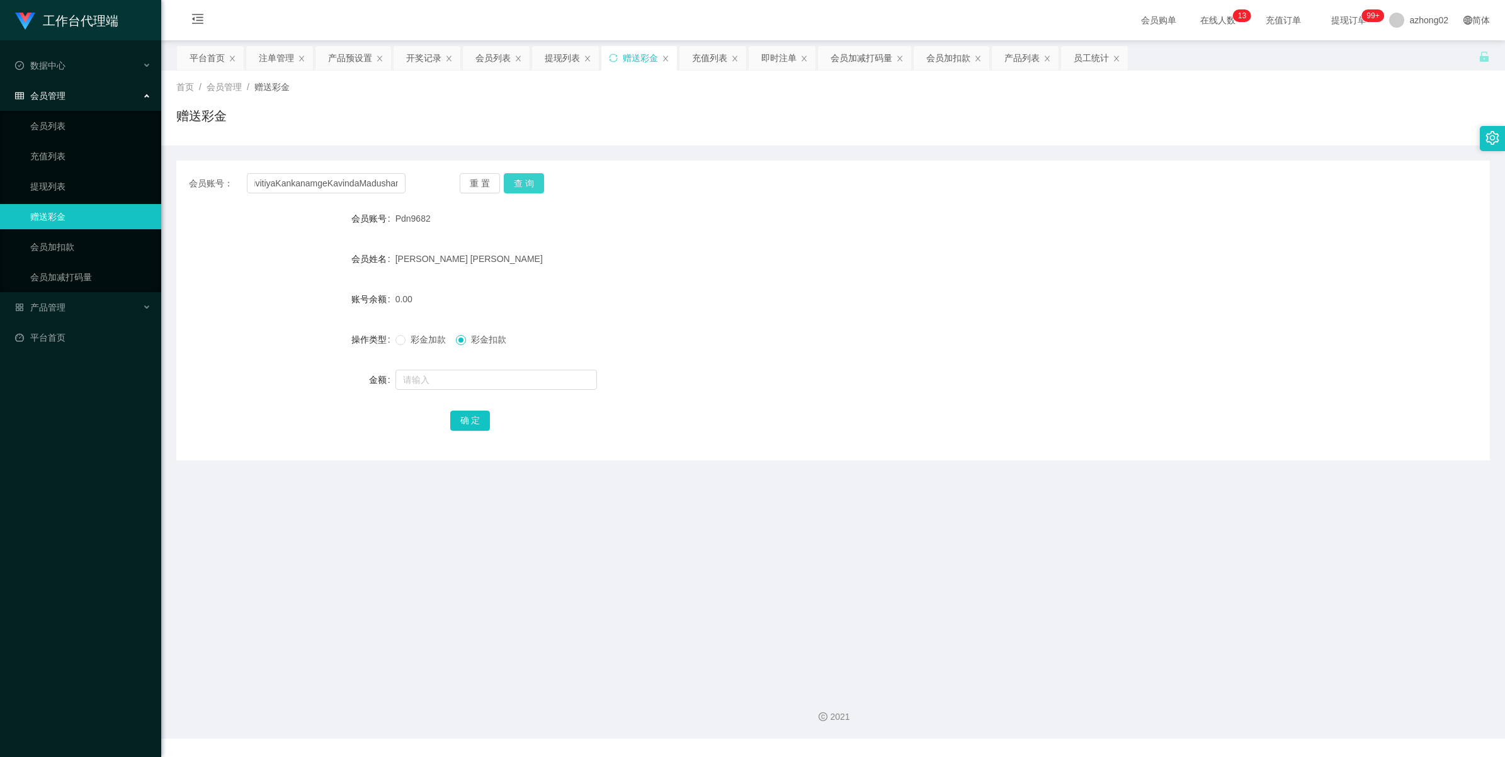
scroll to position [0, 0]
click at [457, 377] on input "text" at bounding box center [495, 380] width 201 height 20
click at [71, 178] on link "提现列表" at bounding box center [90, 186] width 121 height 25
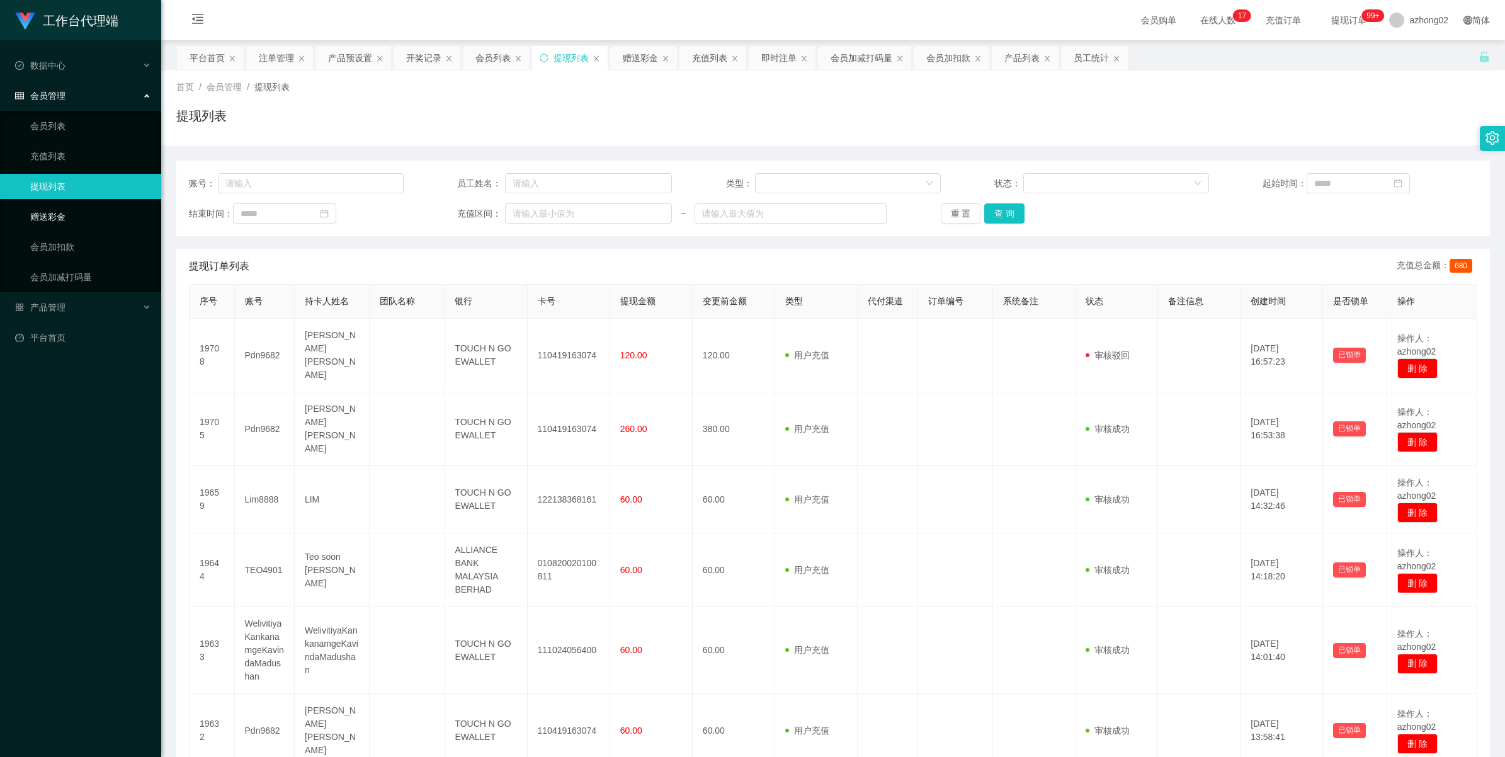
click at [54, 227] on link "赠送彩金" at bounding box center [90, 216] width 121 height 25
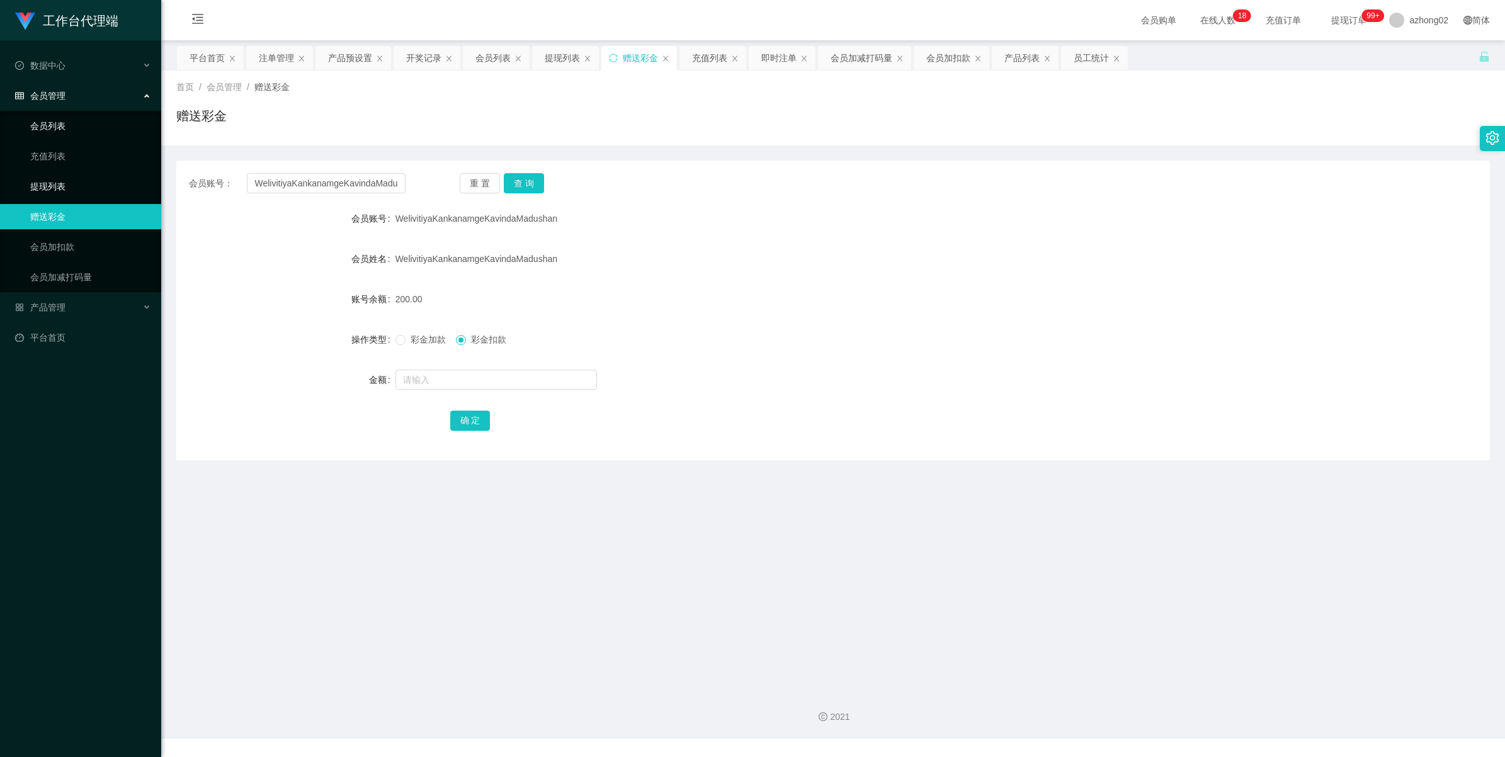
click at [45, 188] on link "提现列表" at bounding box center [90, 186] width 121 height 25
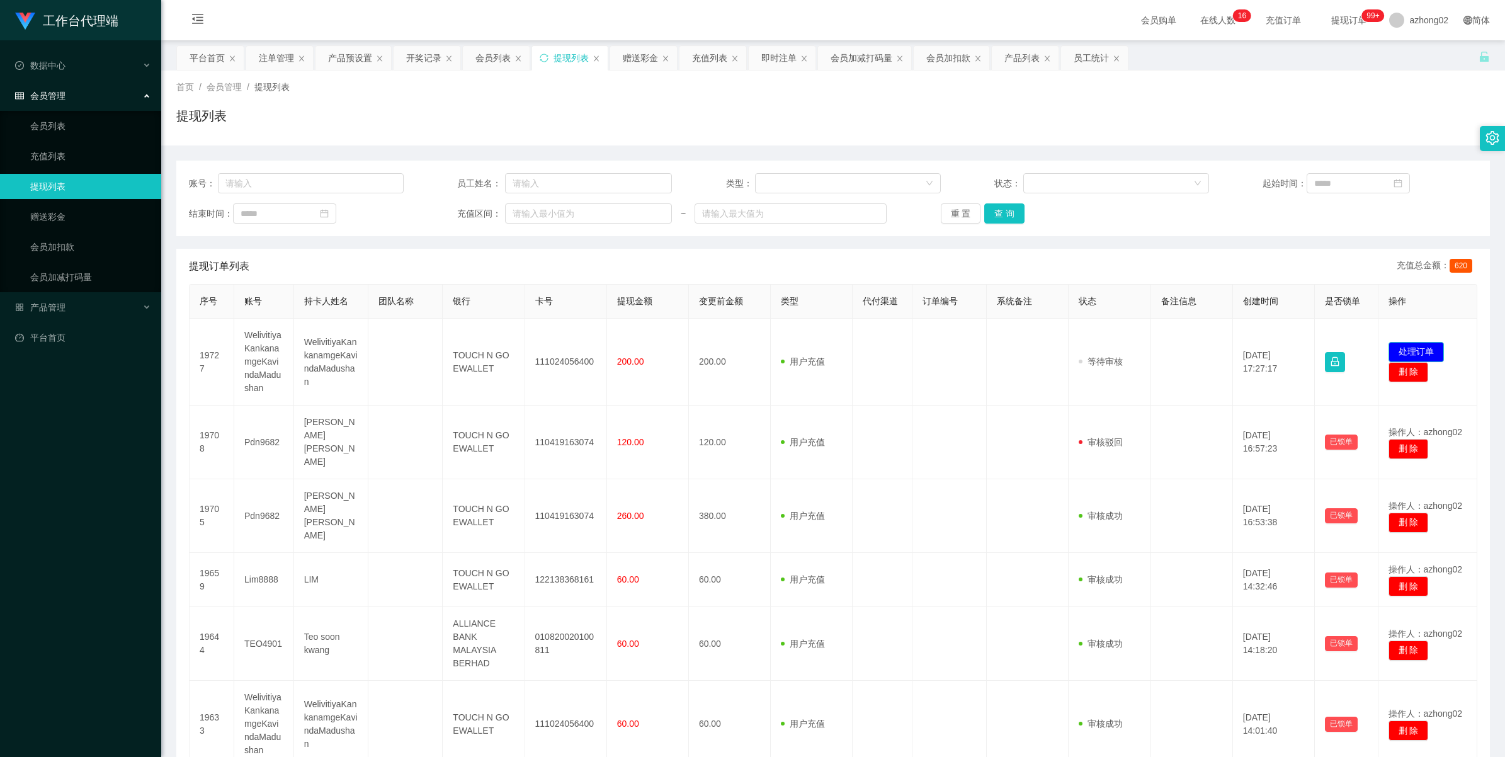
click at [1401, 350] on button "处理订单" at bounding box center [1415, 352] width 55 height 20
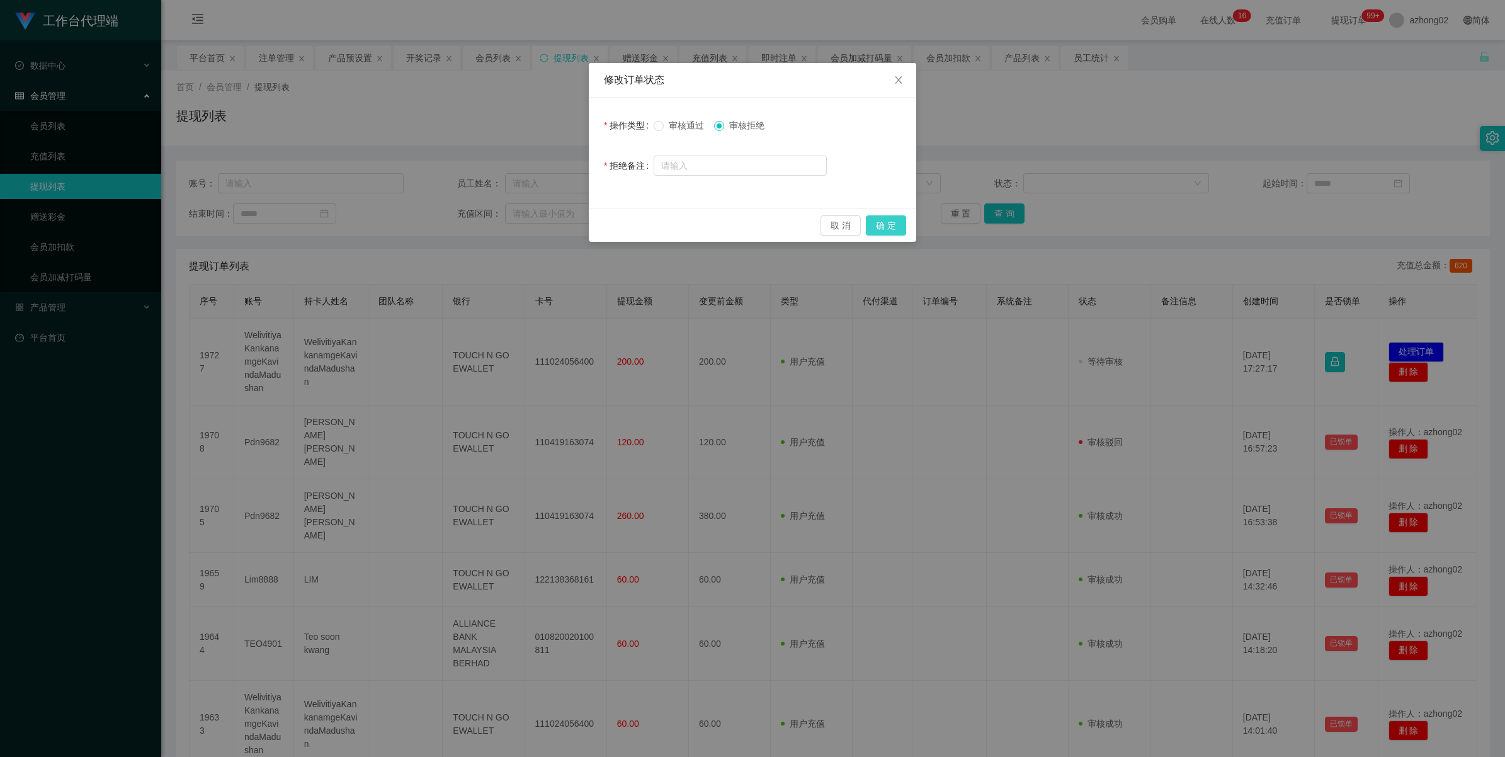
click at [895, 228] on button "确 定" at bounding box center [886, 225] width 40 height 20
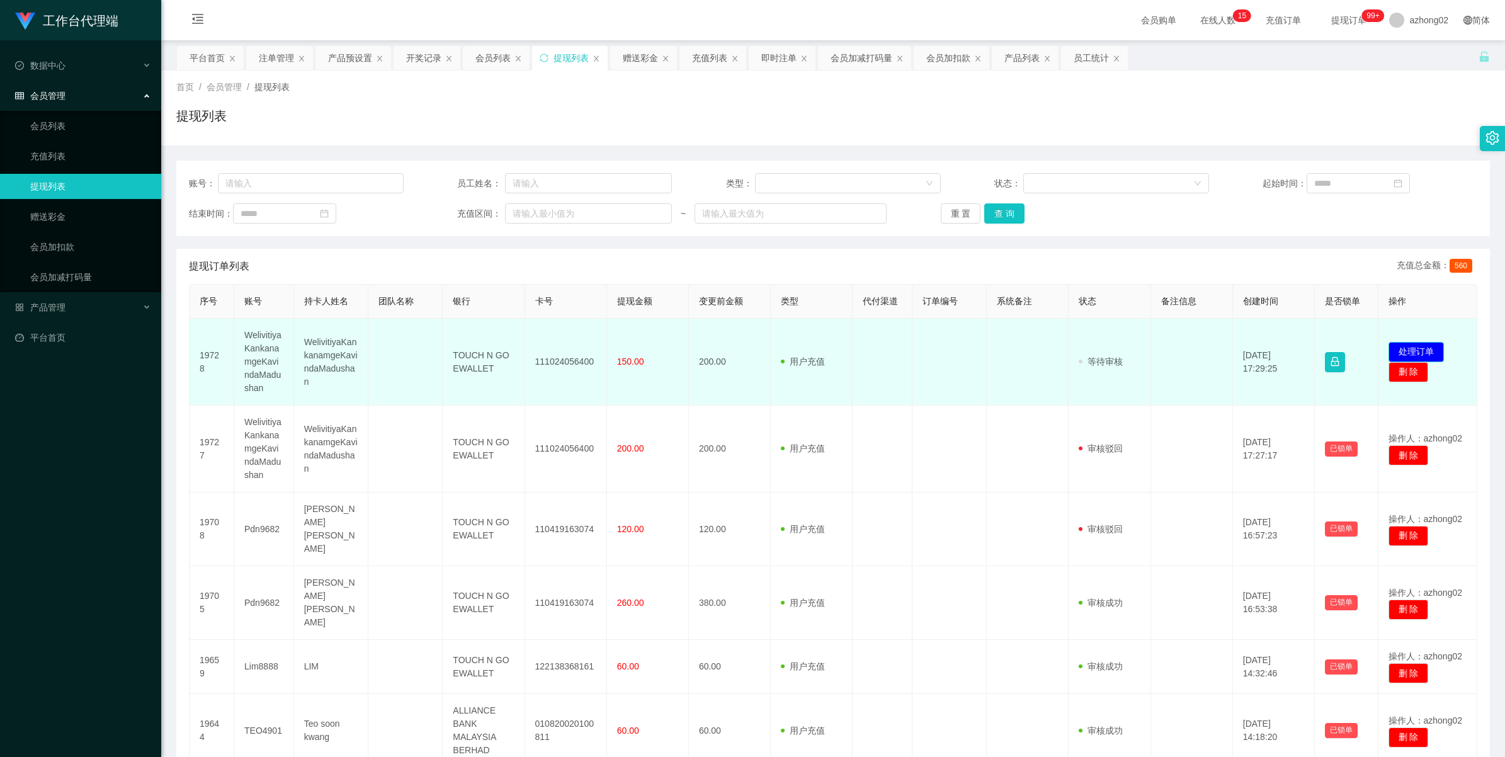
click at [1405, 345] on button "处理订单" at bounding box center [1415, 352] width 55 height 20
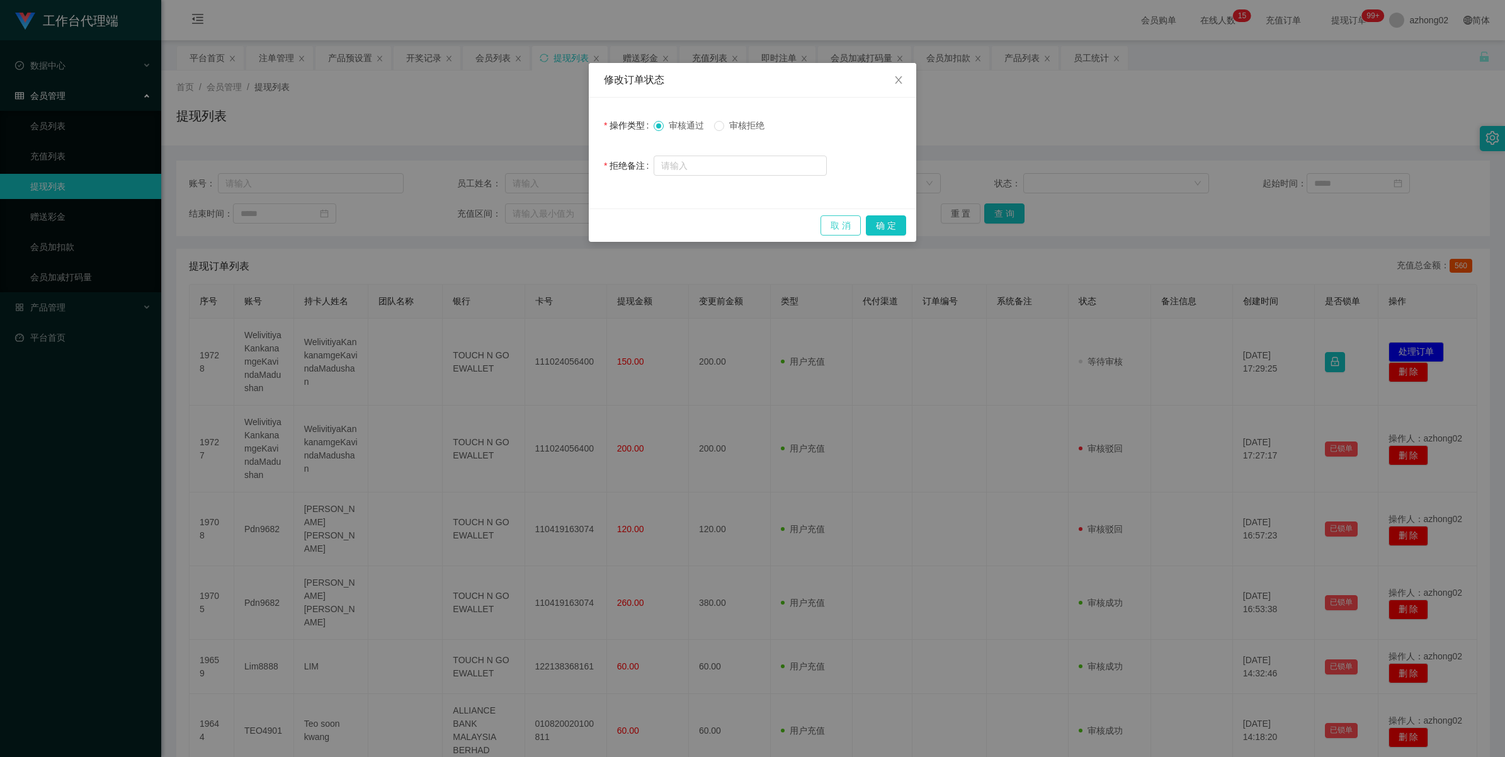
click at [830, 228] on button "取 消" at bounding box center [840, 225] width 40 height 20
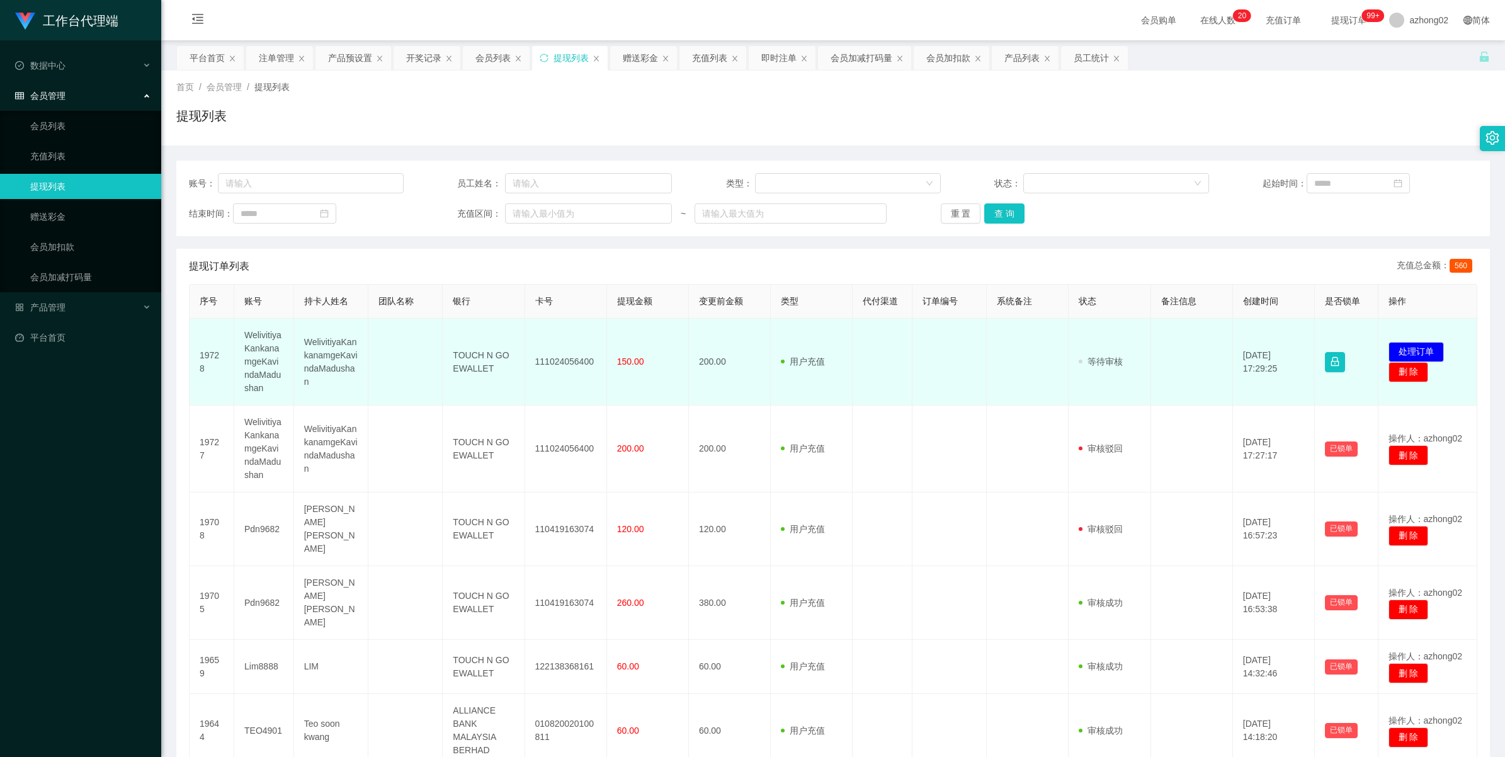
click at [240, 345] on td "WelivitiyaKankanamgeKavindaMadushan" at bounding box center [264, 362] width 60 height 87
click at [252, 341] on td "WelivitiyaKankanamgeKavindaMadushan" at bounding box center [264, 362] width 60 height 87
click at [256, 332] on td "WelivitiyaKankanamgeKavindaMadushan" at bounding box center [264, 362] width 60 height 87
copy td "WelivitiyaKankanamgeKavindaMadushan"
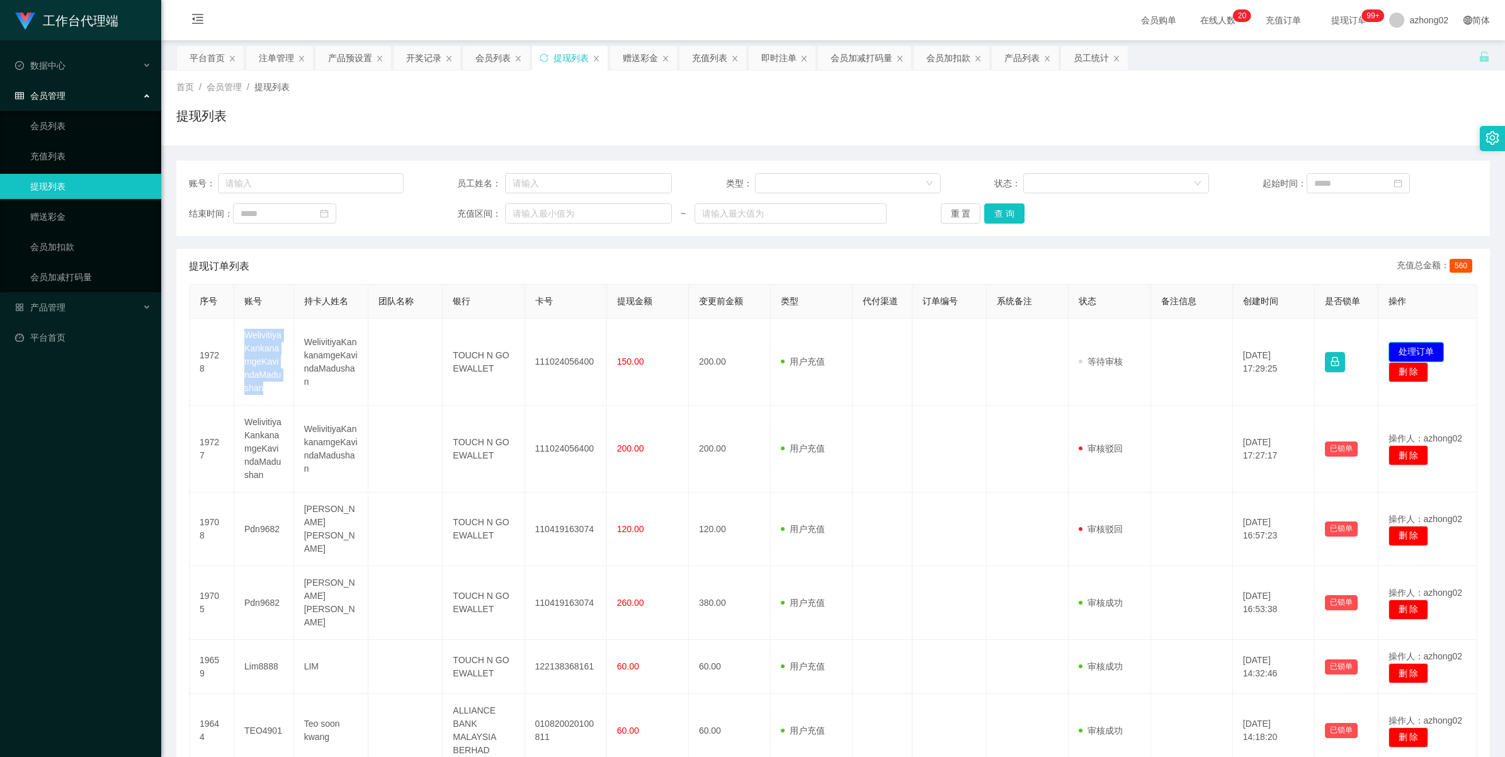
click at [1405, 349] on button "处理订单" at bounding box center [1415, 352] width 55 height 20
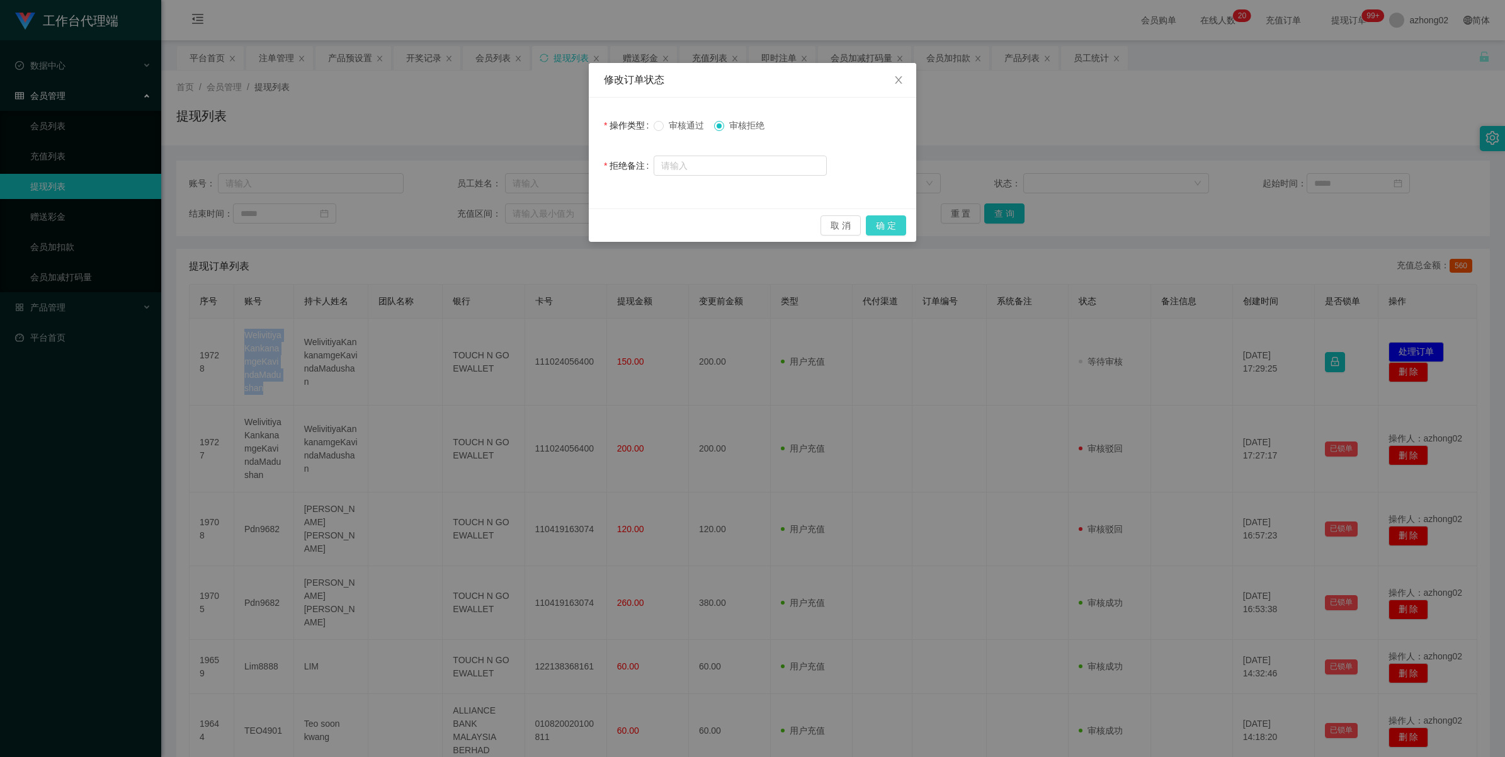
click at [892, 222] on button "确 定" at bounding box center [886, 225] width 40 height 20
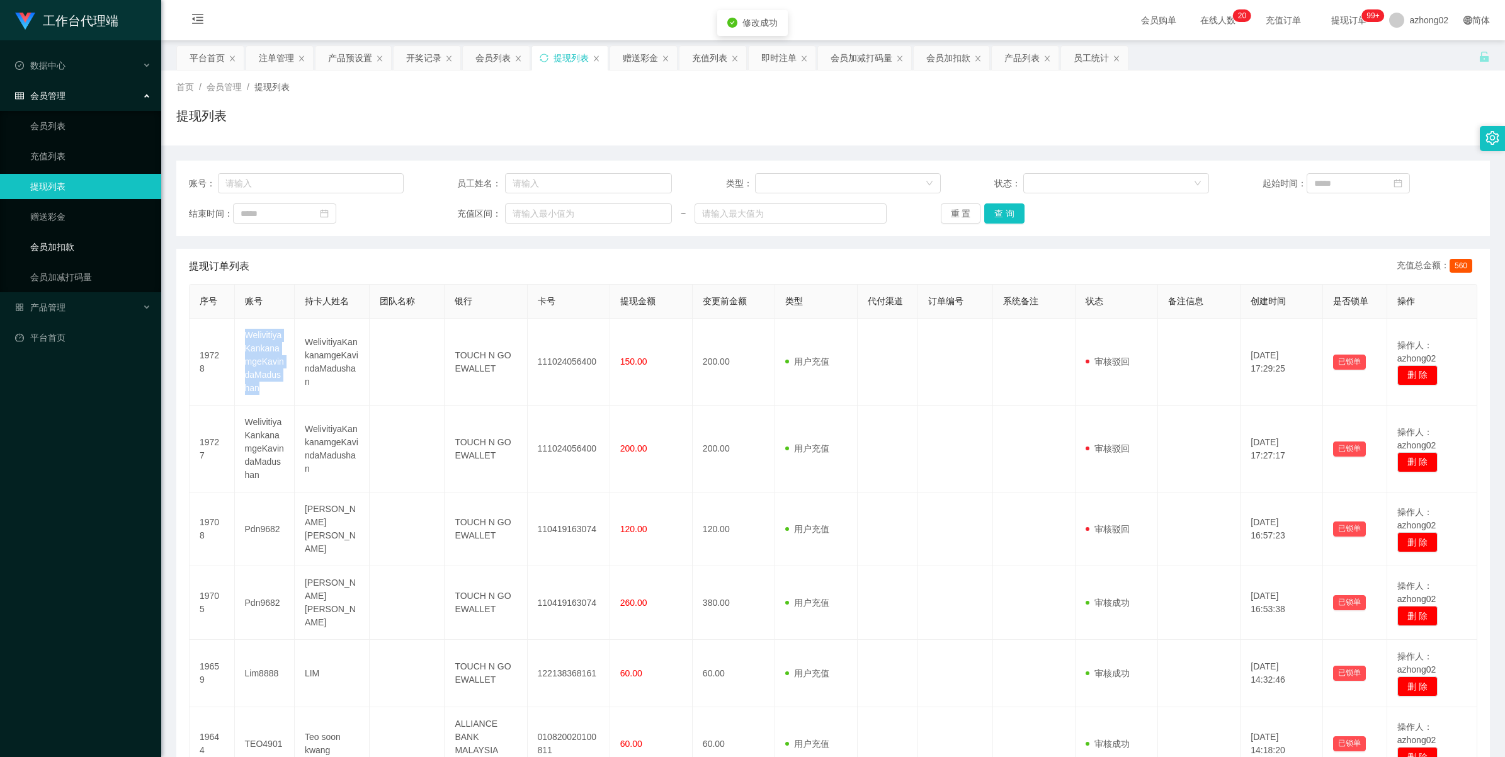
click at [57, 243] on link "会员加扣款" at bounding box center [90, 246] width 121 height 25
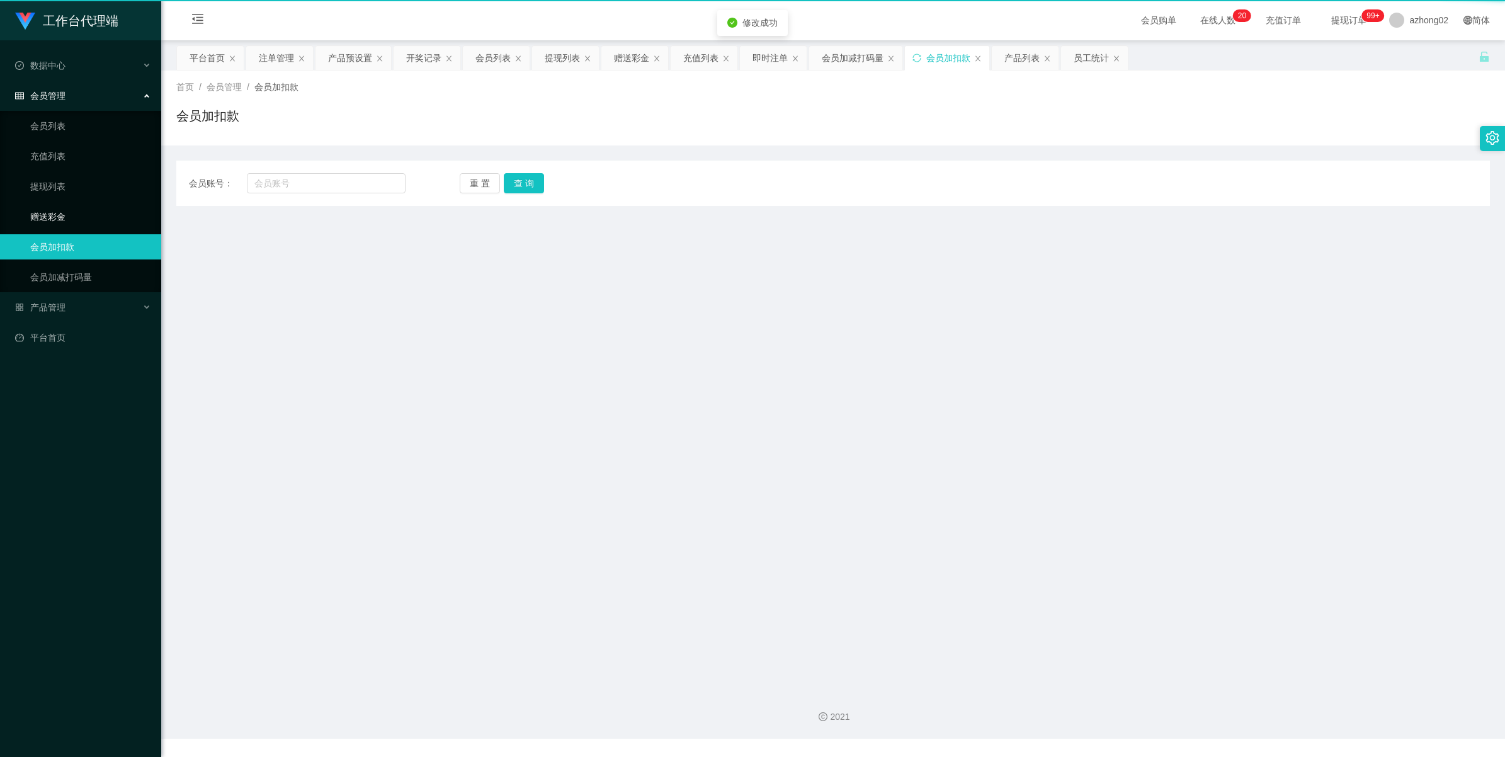
click at [55, 229] on link "赠送彩金" at bounding box center [90, 216] width 121 height 25
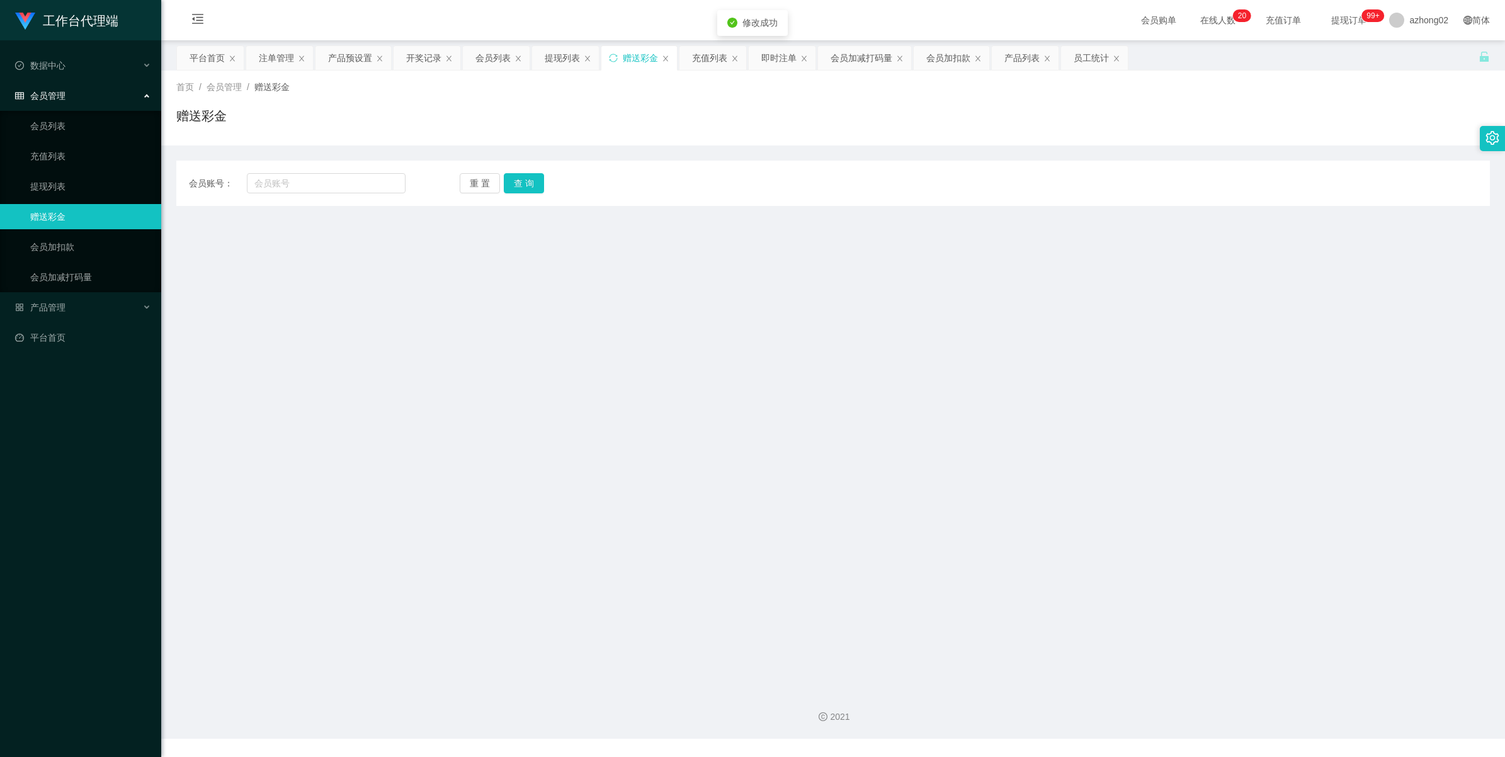
click at [54, 218] on link "赠送彩金" at bounding box center [90, 216] width 121 height 25
click at [395, 183] on input "text" at bounding box center [326, 183] width 159 height 20
paste input "WelivitiyaKankanamgeKavindaMadushan"
type input "WelivitiyaKankanamgeKavindaMadushan"
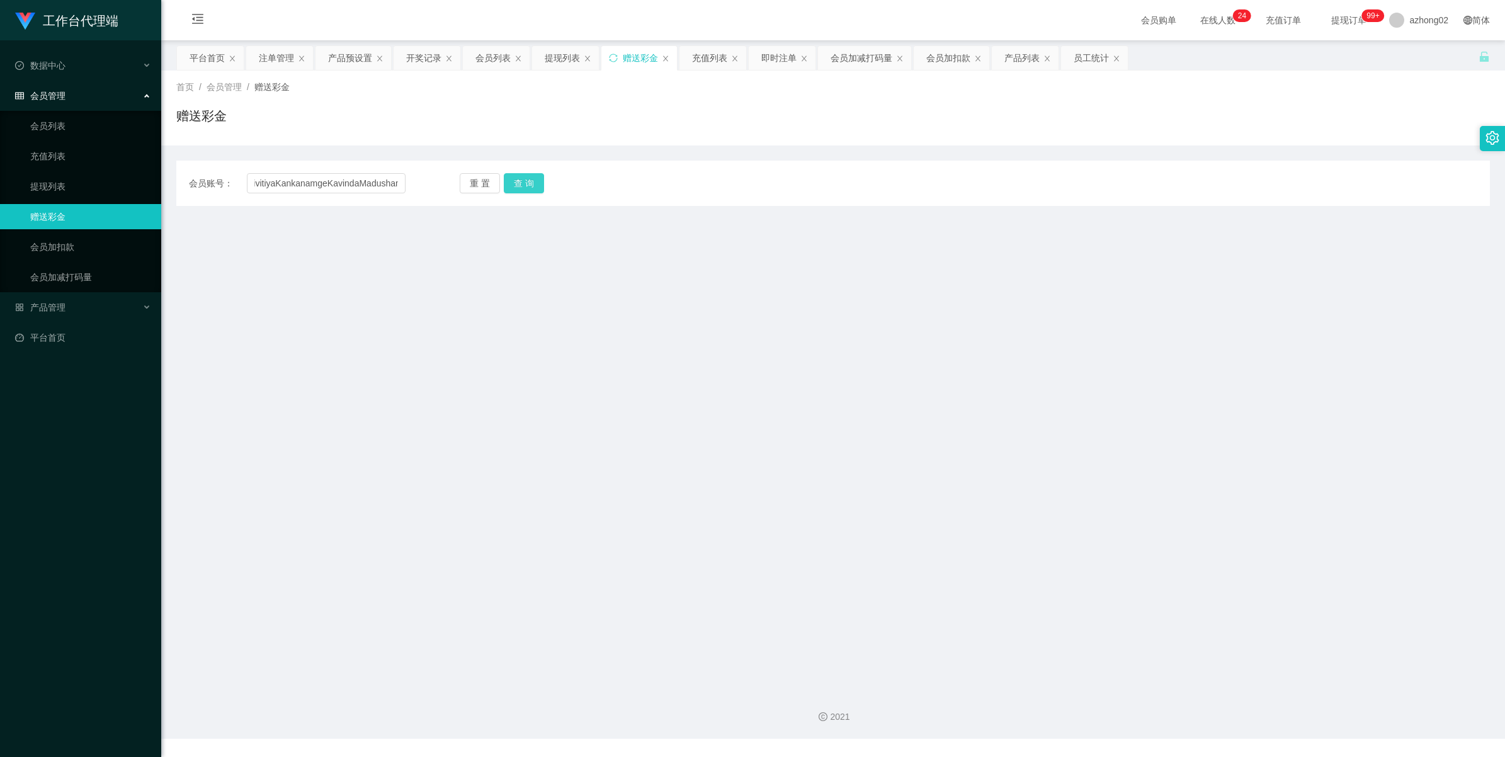
click at [533, 187] on button "查 询" at bounding box center [524, 183] width 40 height 20
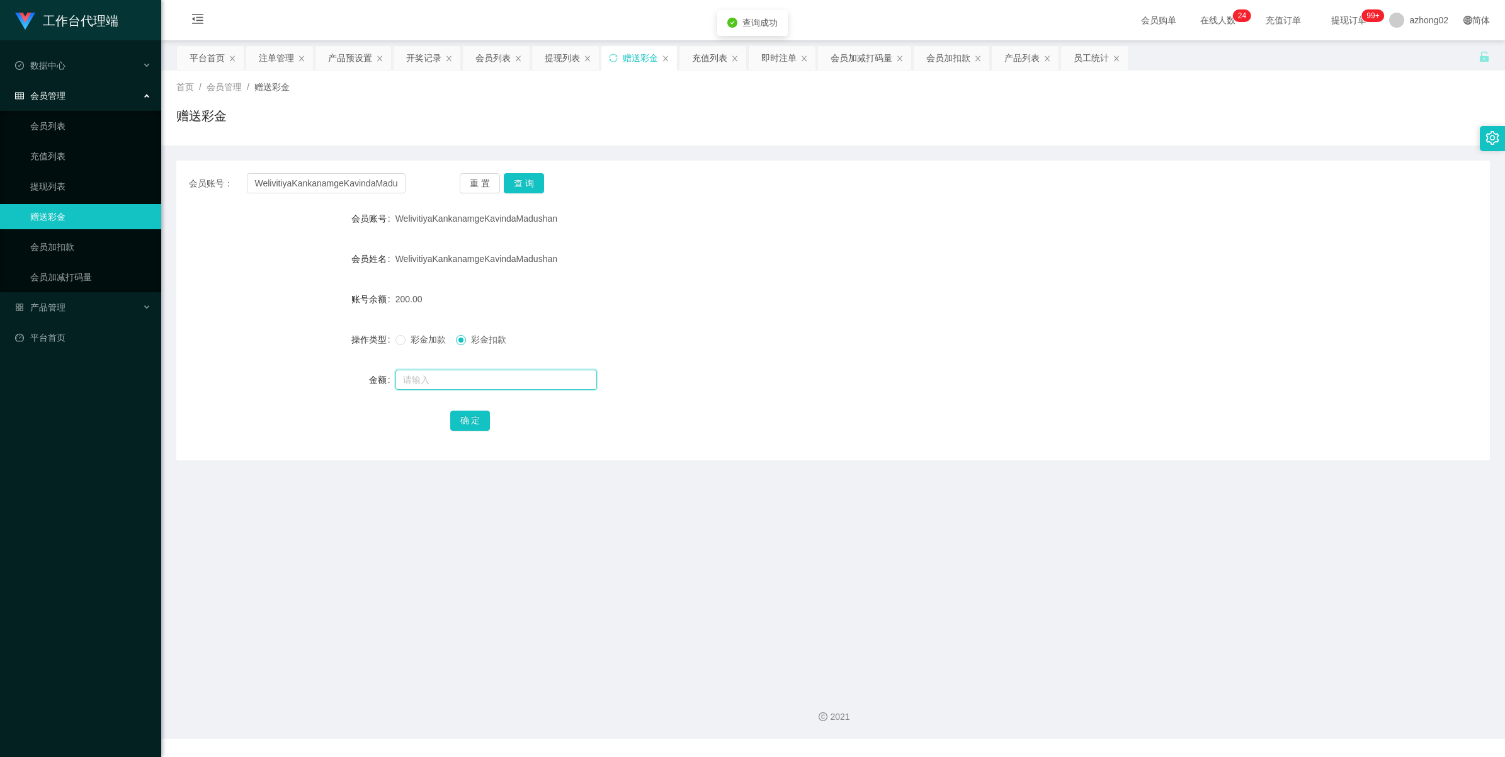
click at [467, 381] on input "text" at bounding box center [495, 380] width 201 height 20
type input "70"
click at [474, 419] on button "确 定" at bounding box center [470, 421] width 40 height 20
click at [65, 184] on link "提现列表" at bounding box center [90, 186] width 121 height 25
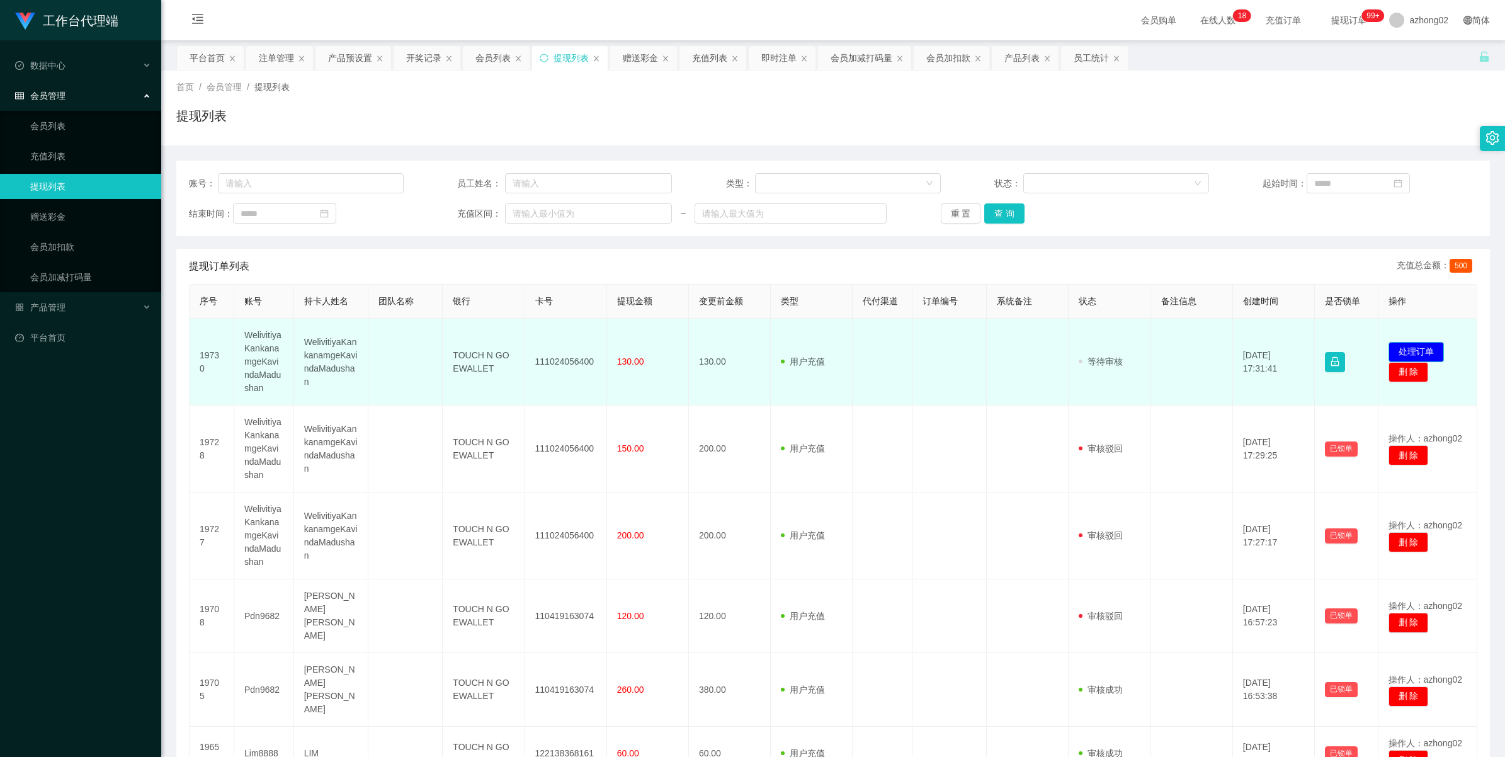
click at [1390, 345] on button "处理订单" at bounding box center [1415, 352] width 55 height 20
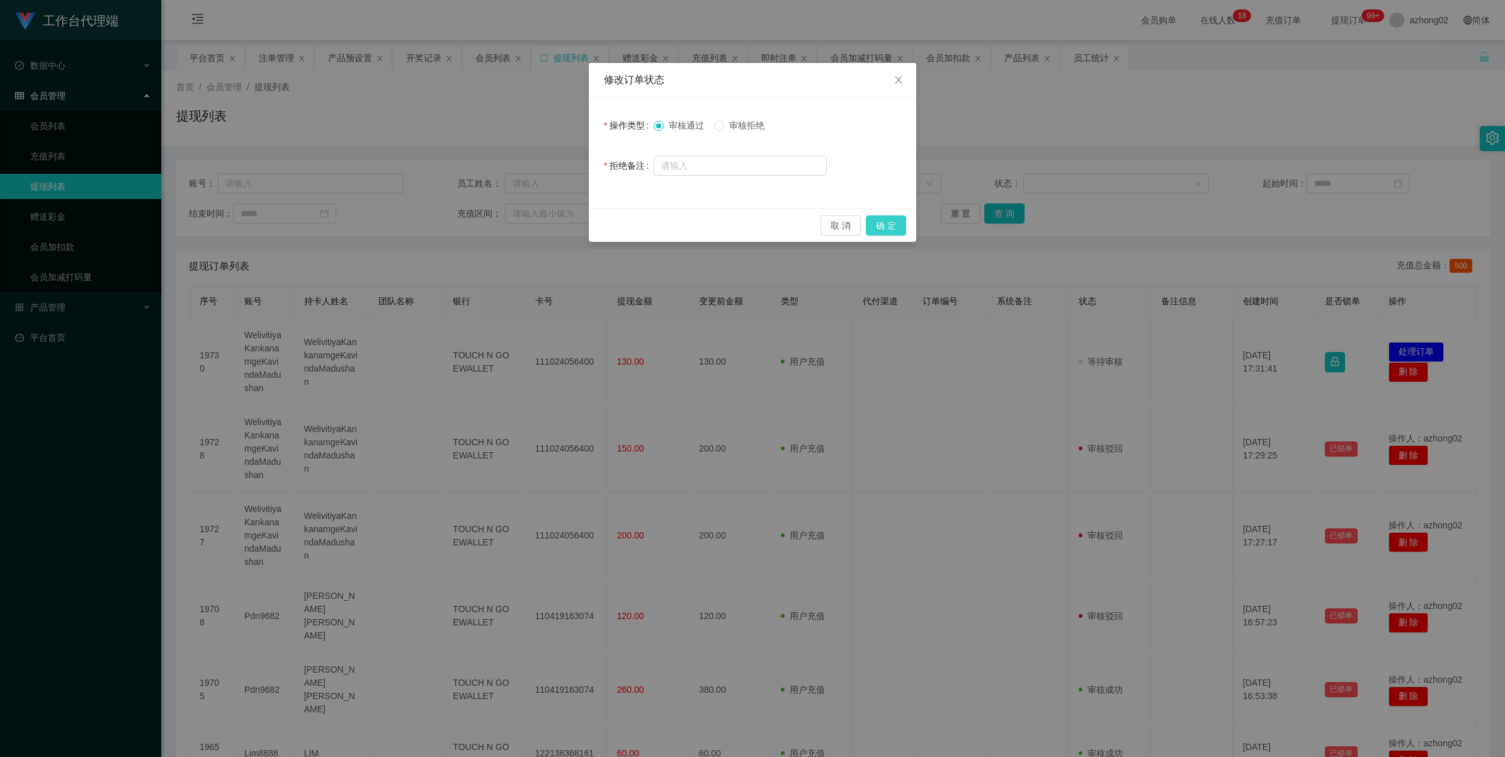
click at [875, 224] on button "确 定" at bounding box center [886, 225] width 40 height 20
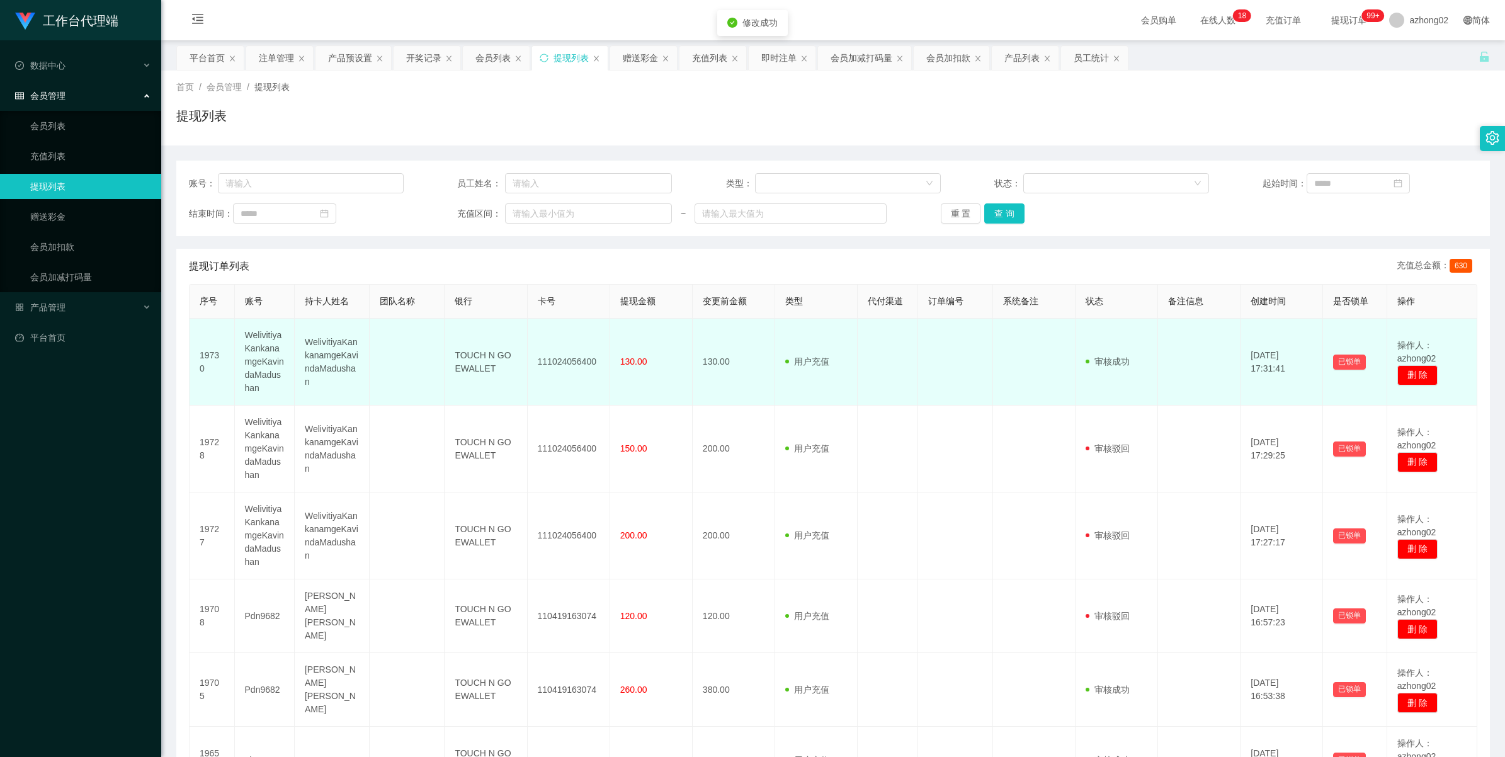
click at [570, 366] on td "111024056400" at bounding box center [569, 362] width 82 height 87
click at [569, 366] on td "111024056400" at bounding box center [569, 362] width 82 height 87
copy td "111024056400"
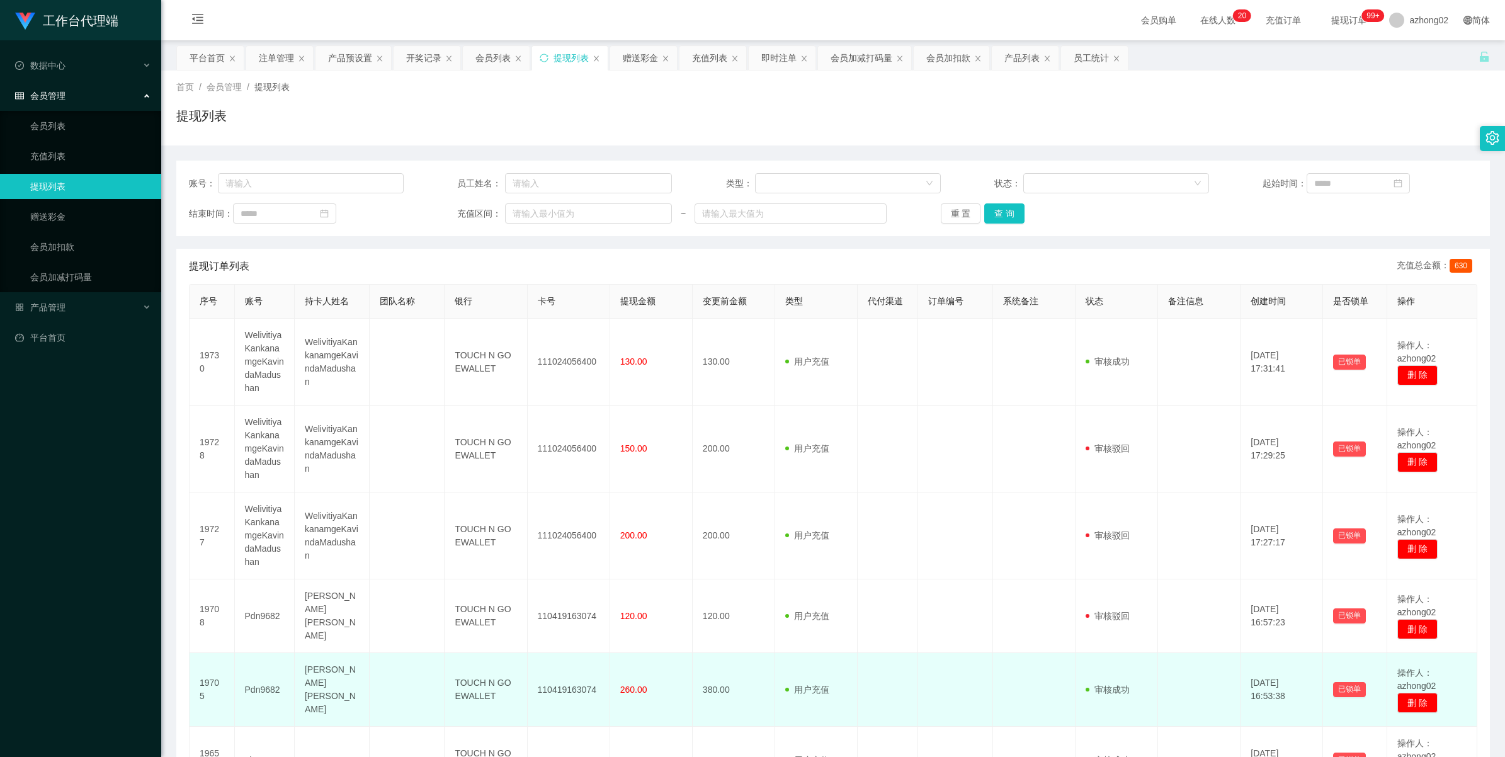
click at [558, 684] on td "110419163074" at bounding box center [569, 690] width 82 height 74
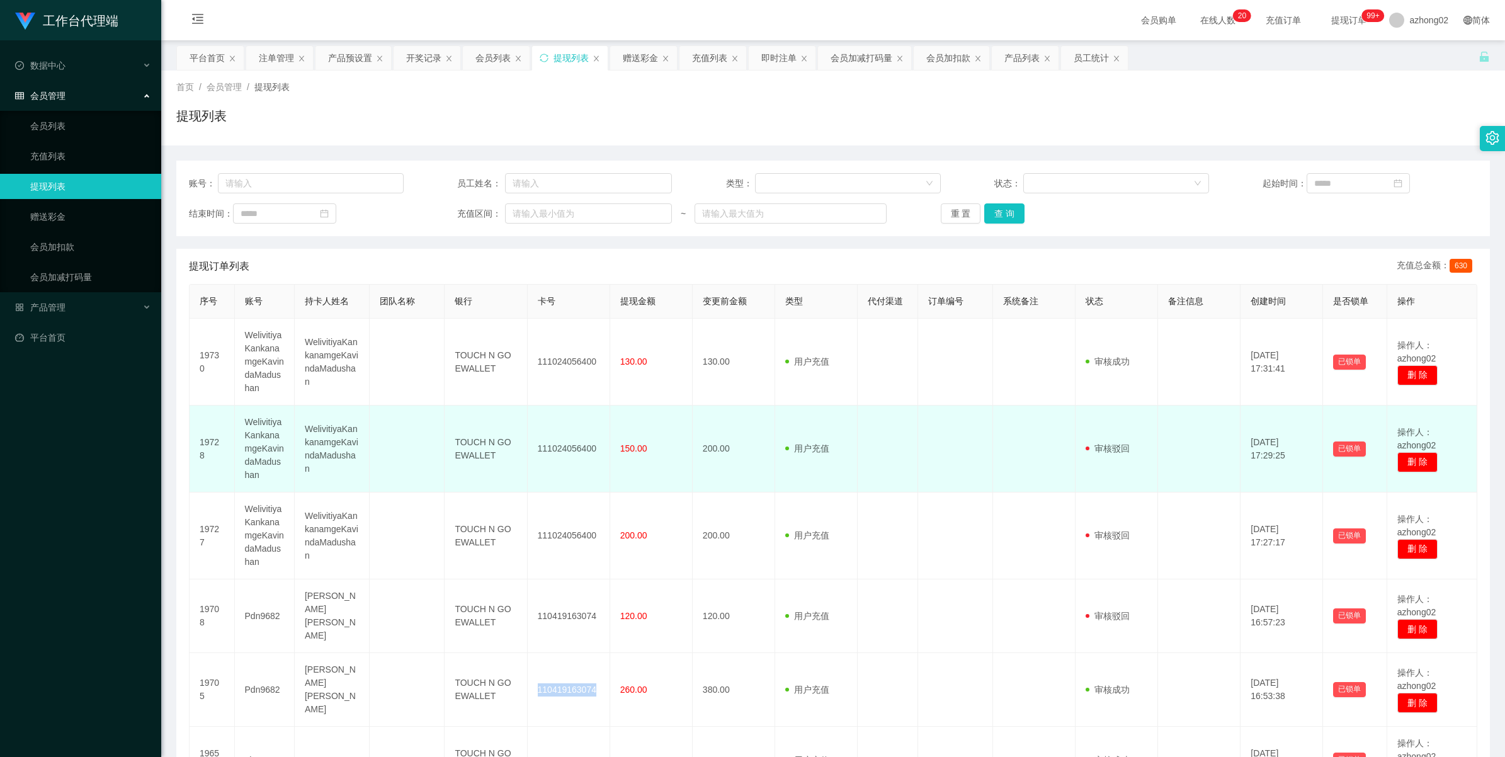
copy td "110419163074"
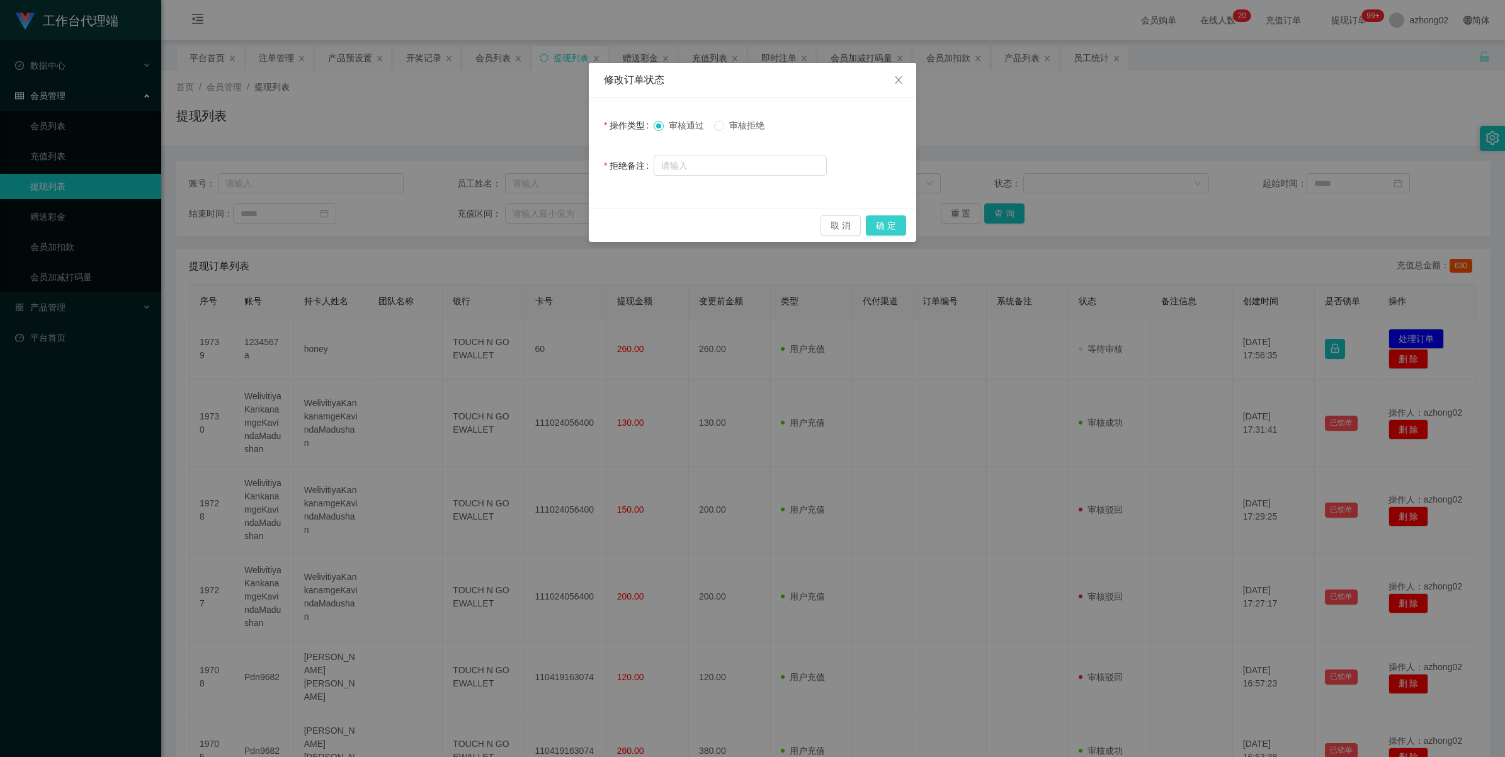
click at [885, 219] on button "确 定" at bounding box center [886, 225] width 40 height 20
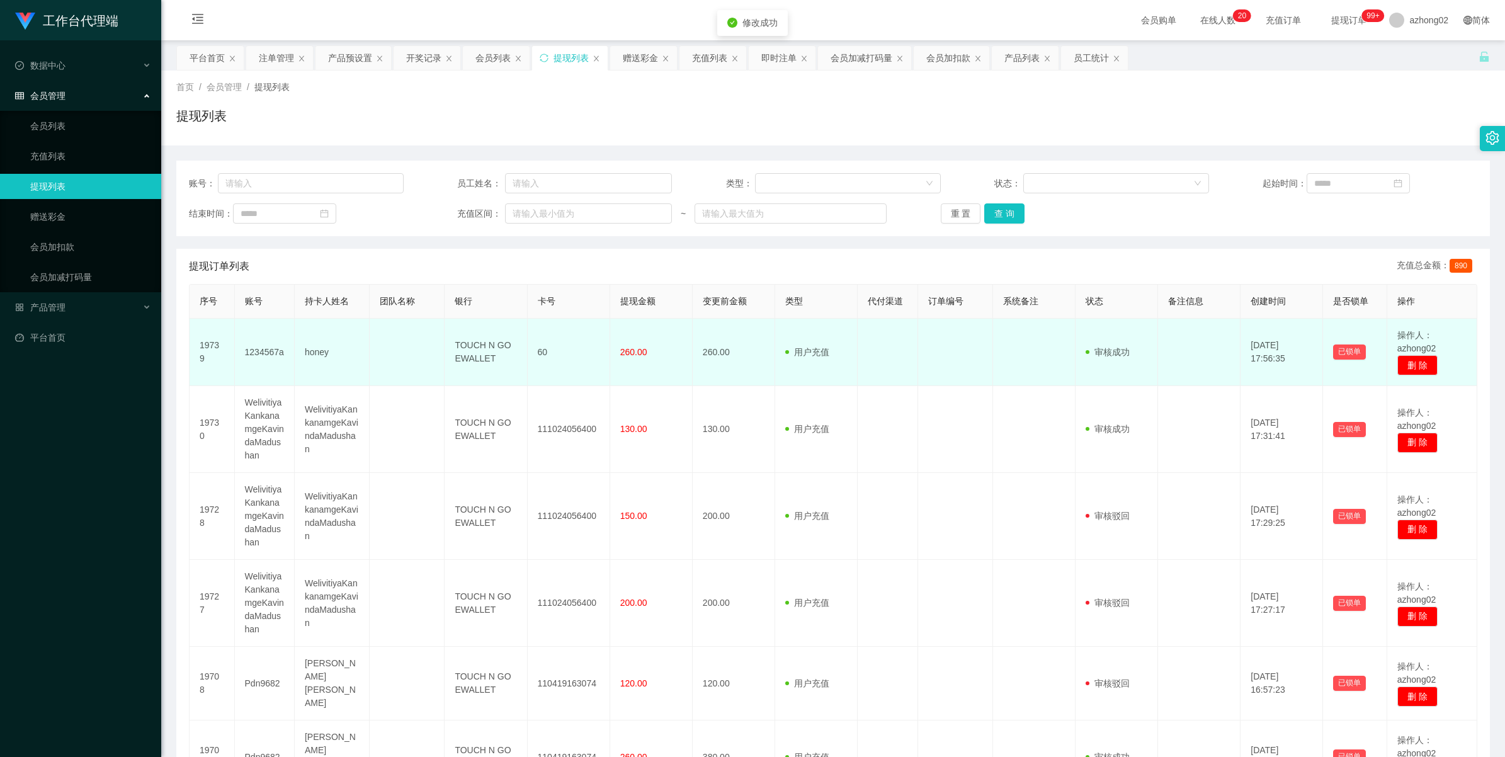
click at [260, 351] on td "1234567a" at bounding box center [265, 352] width 60 height 67
copy td "1234567a"
